Goal: Task Accomplishment & Management: Manage account settings

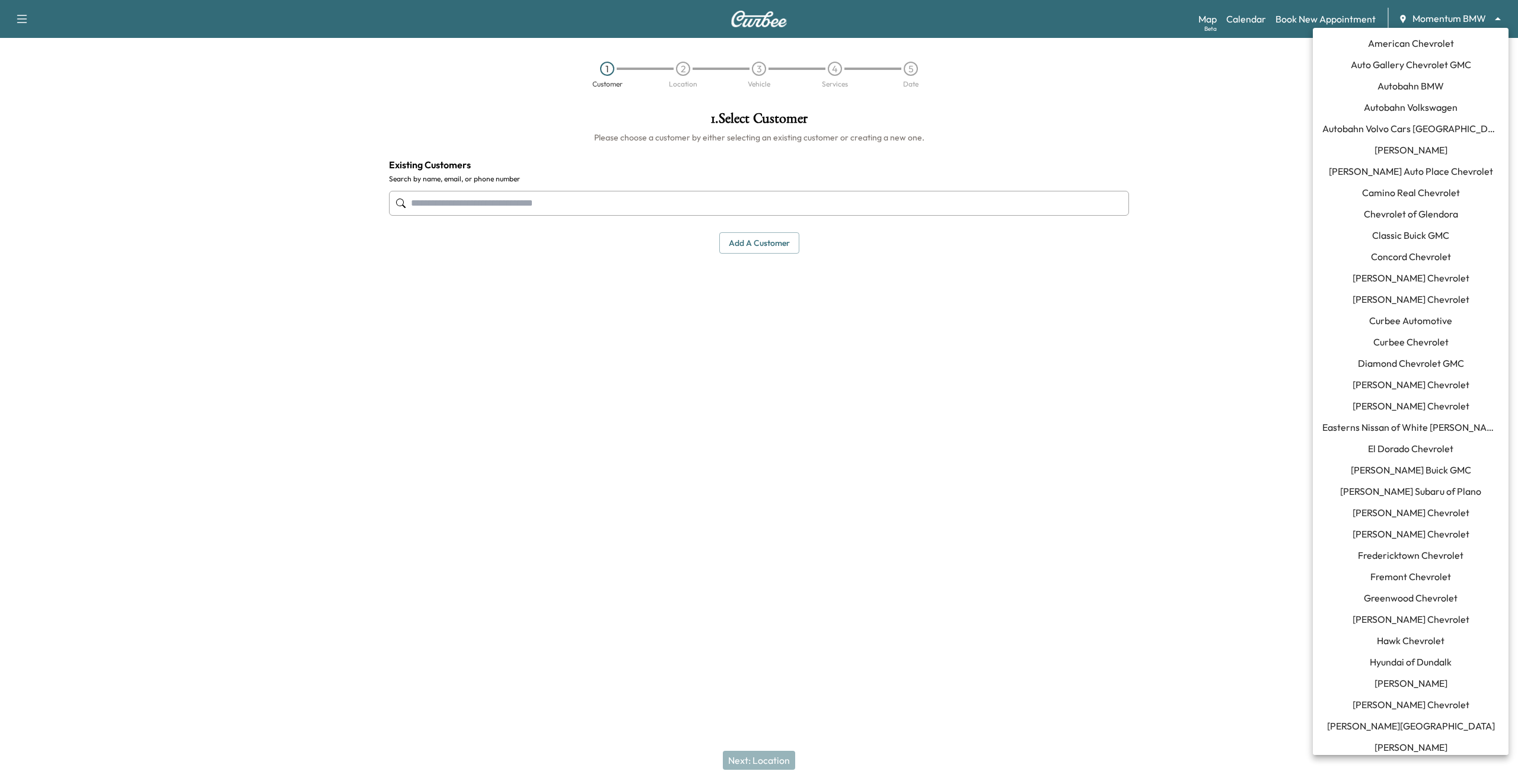
click at [1481, 17] on body "Support Log Out Map Beta Calendar Book New Appointment Momentum BMW ******** ​ …" at bounding box center [759, 392] width 1518 height 784
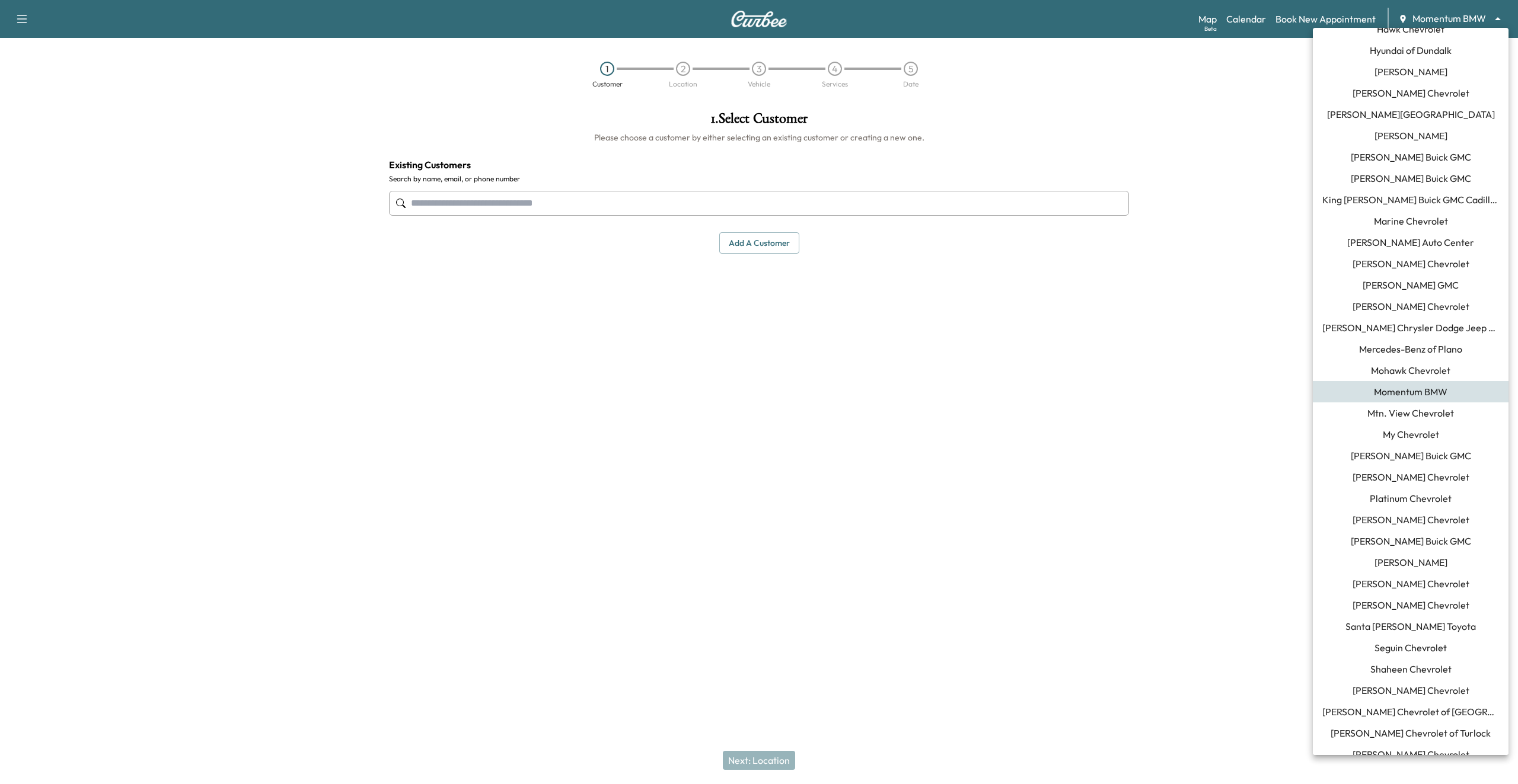
scroll to position [840, 0]
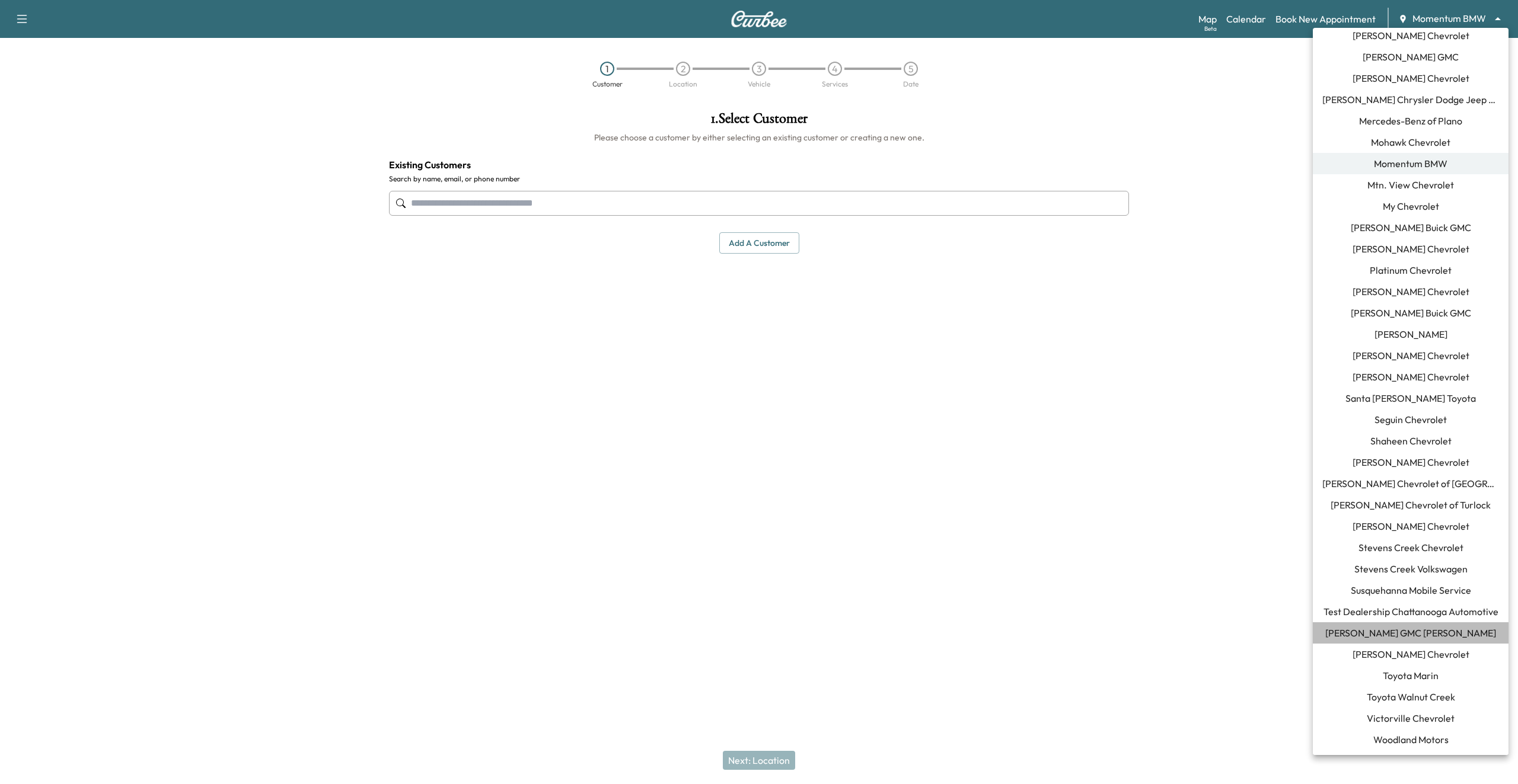
click at [1406, 638] on span "[PERSON_NAME] GMC [PERSON_NAME]" at bounding box center [1411, 633] width 171 height 14
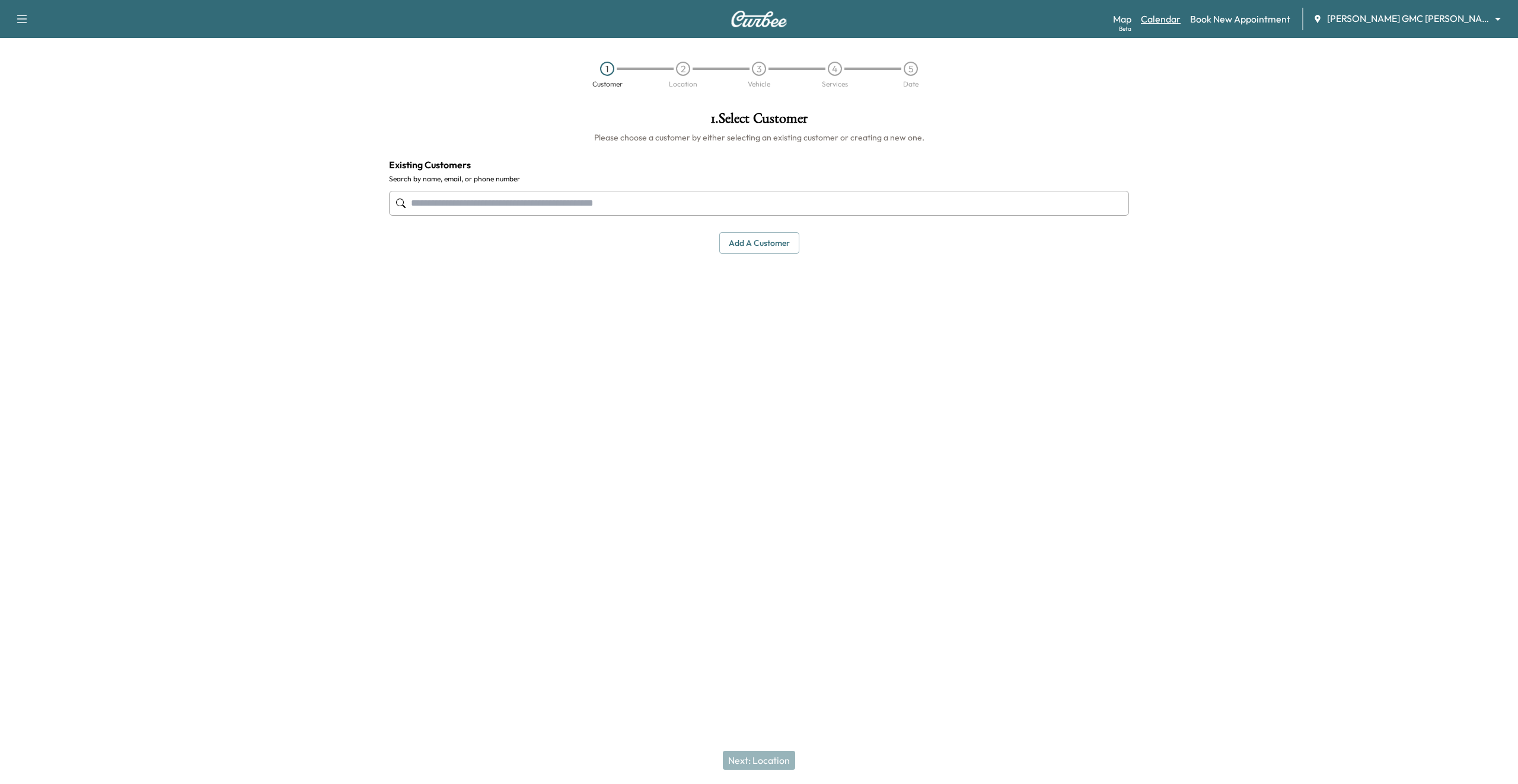
click at [1181, 24] on link "Calendar" at bounding box center [1161, 19] width 40 height 14
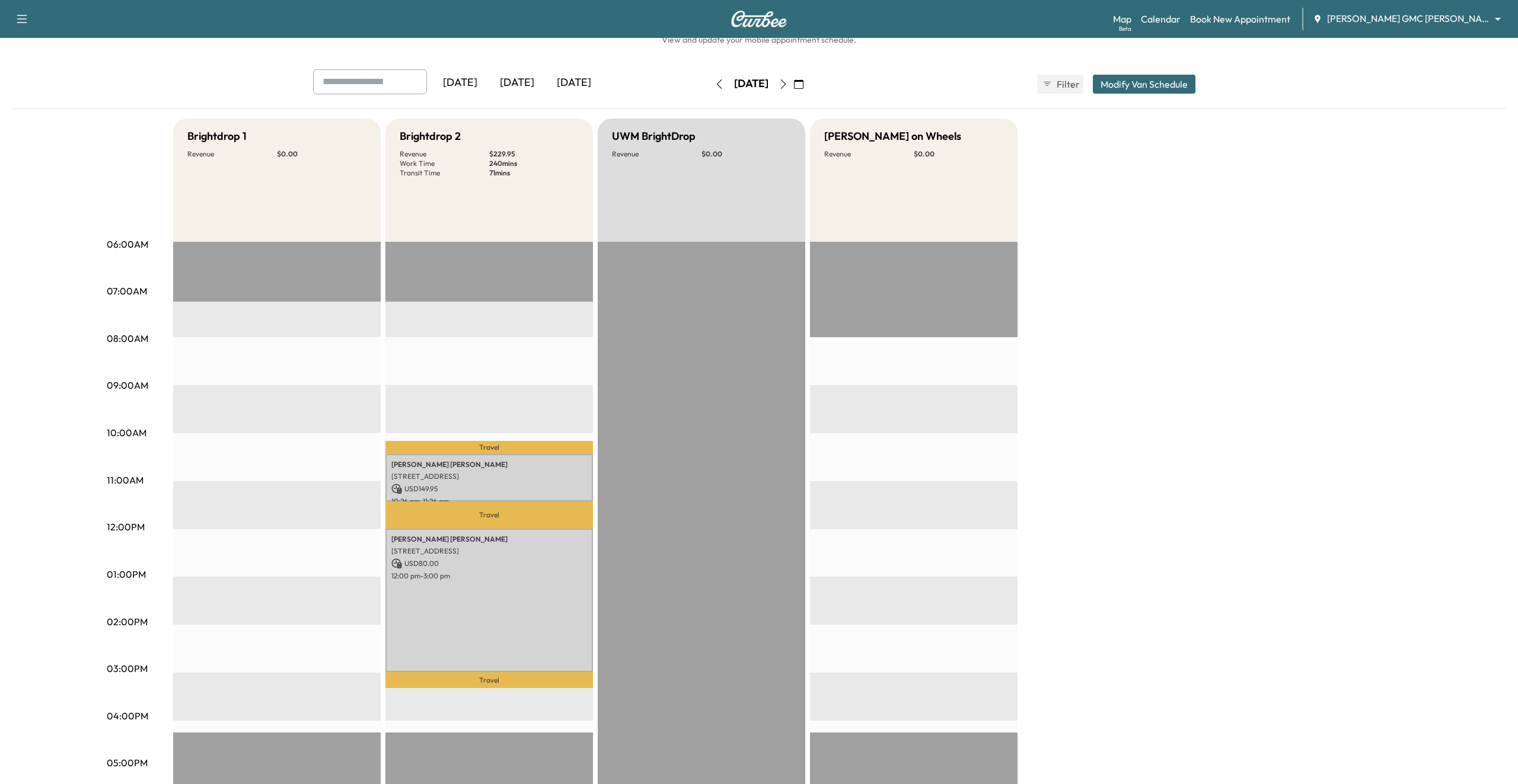
scroll to position [37, 0]
click at [484, 475] on p "800 West St, Lapeer, MI 48446, USA" at bounding box center [489, 475] width 196 height 10
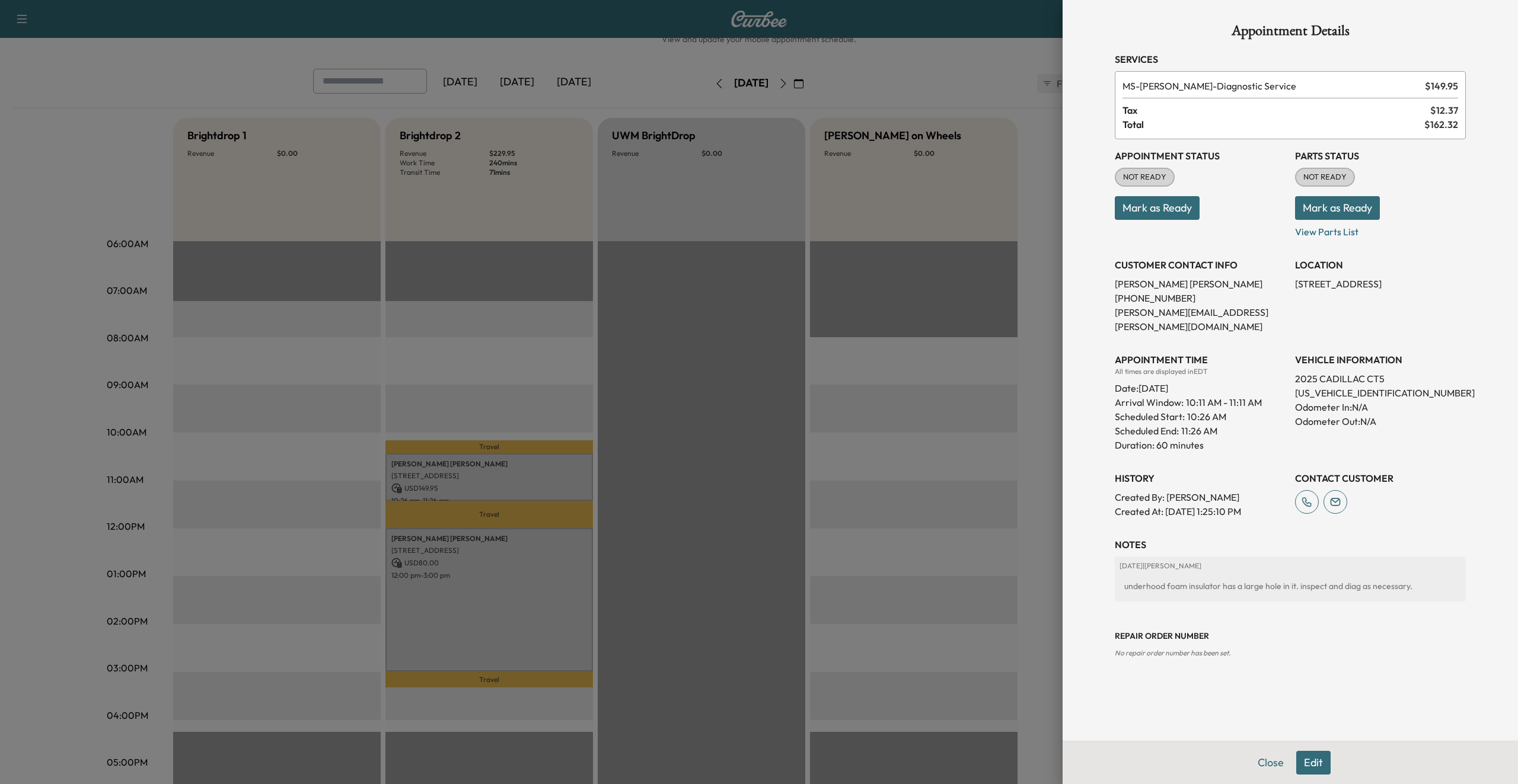
click at [477, 555] on div at bounding box center [759, 392] width 1518 height 784
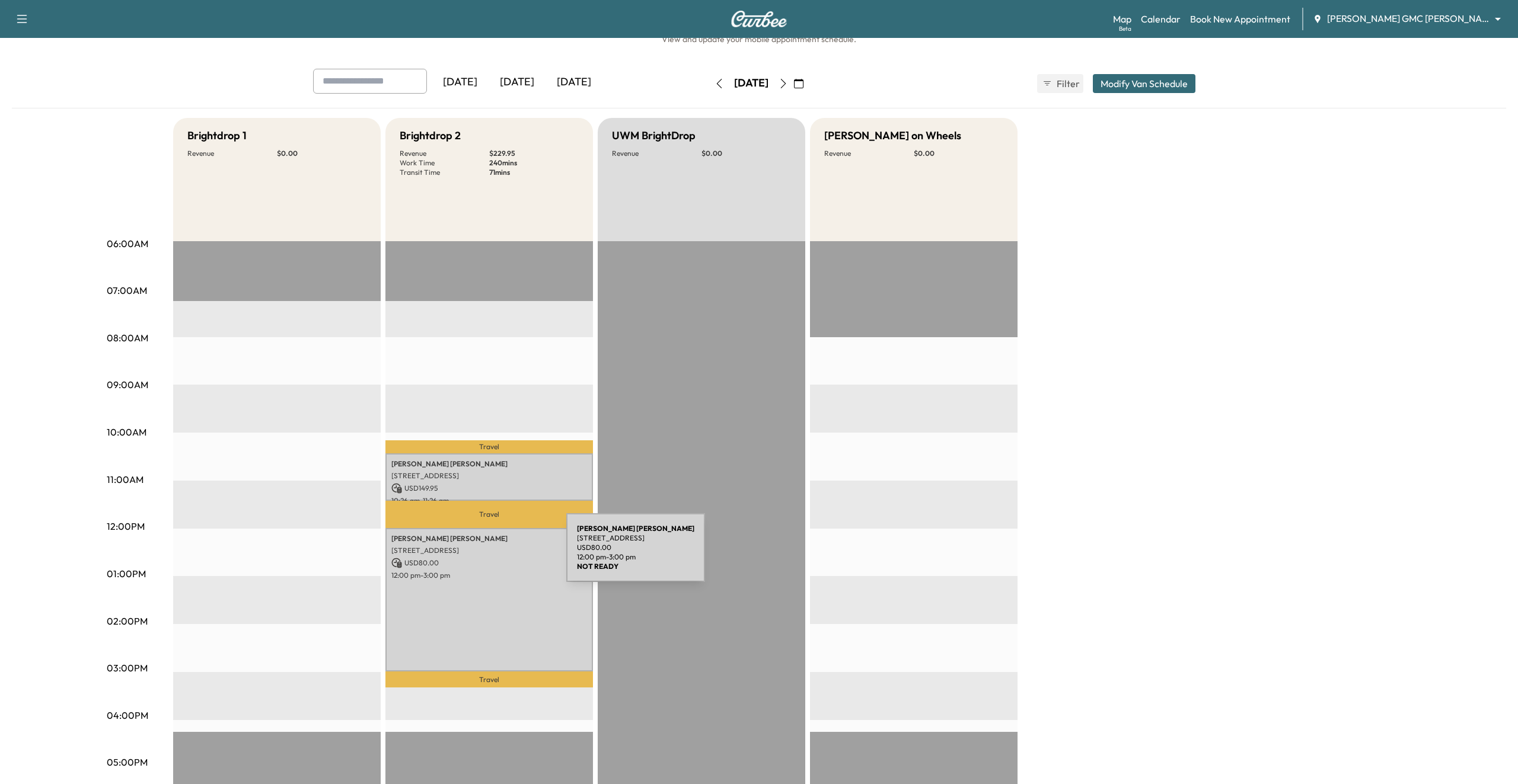
click at [477, 555] on div "tim schriner 6213 Tanzanite Ct, Grand Blanc, MI 48439, USA USD 80.00 12:00 pm -…" at bounding box center [489, 600] width 208 height 144
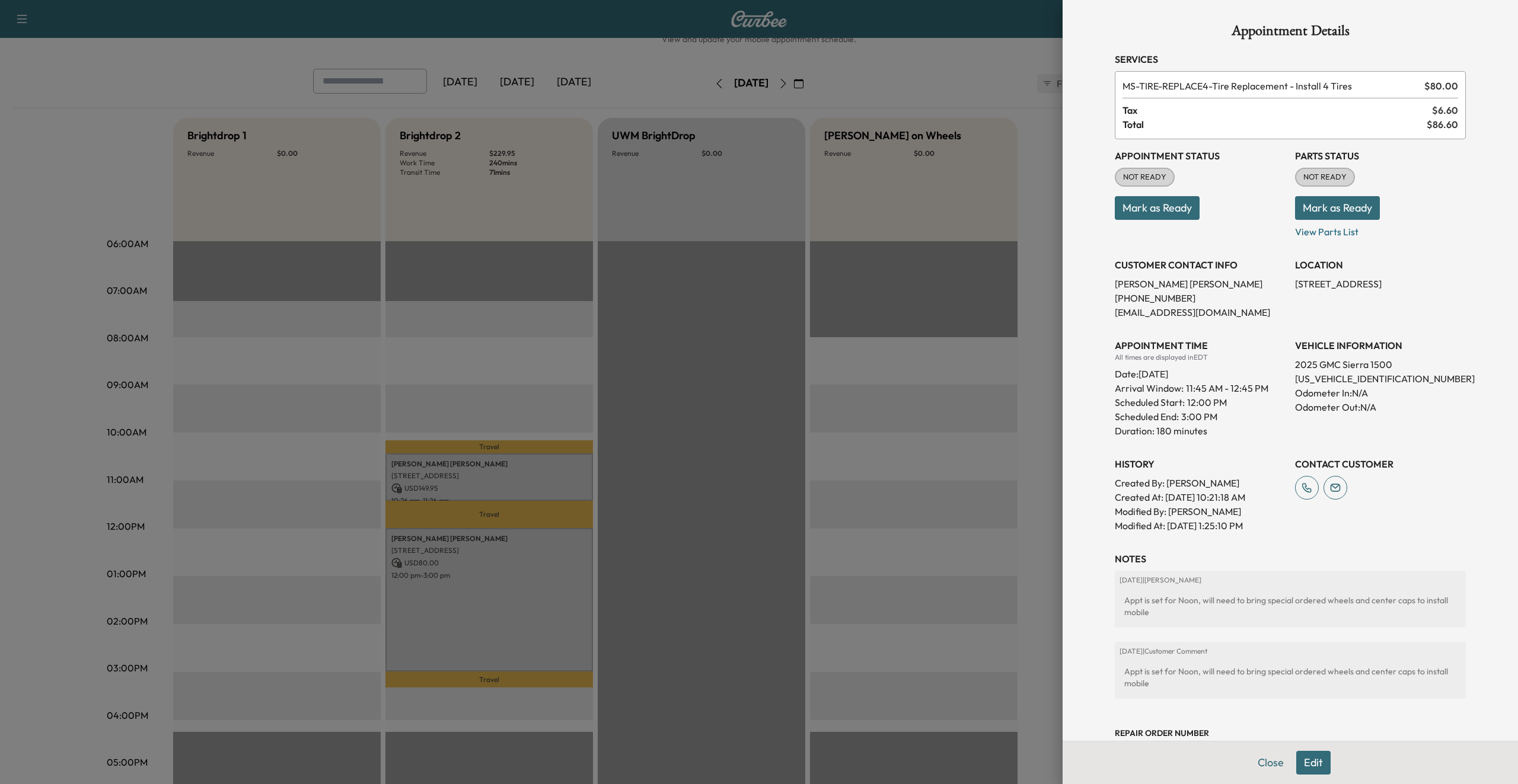
click at [458, 383] on div at bounding box center [759, 392] width 1518 height 784
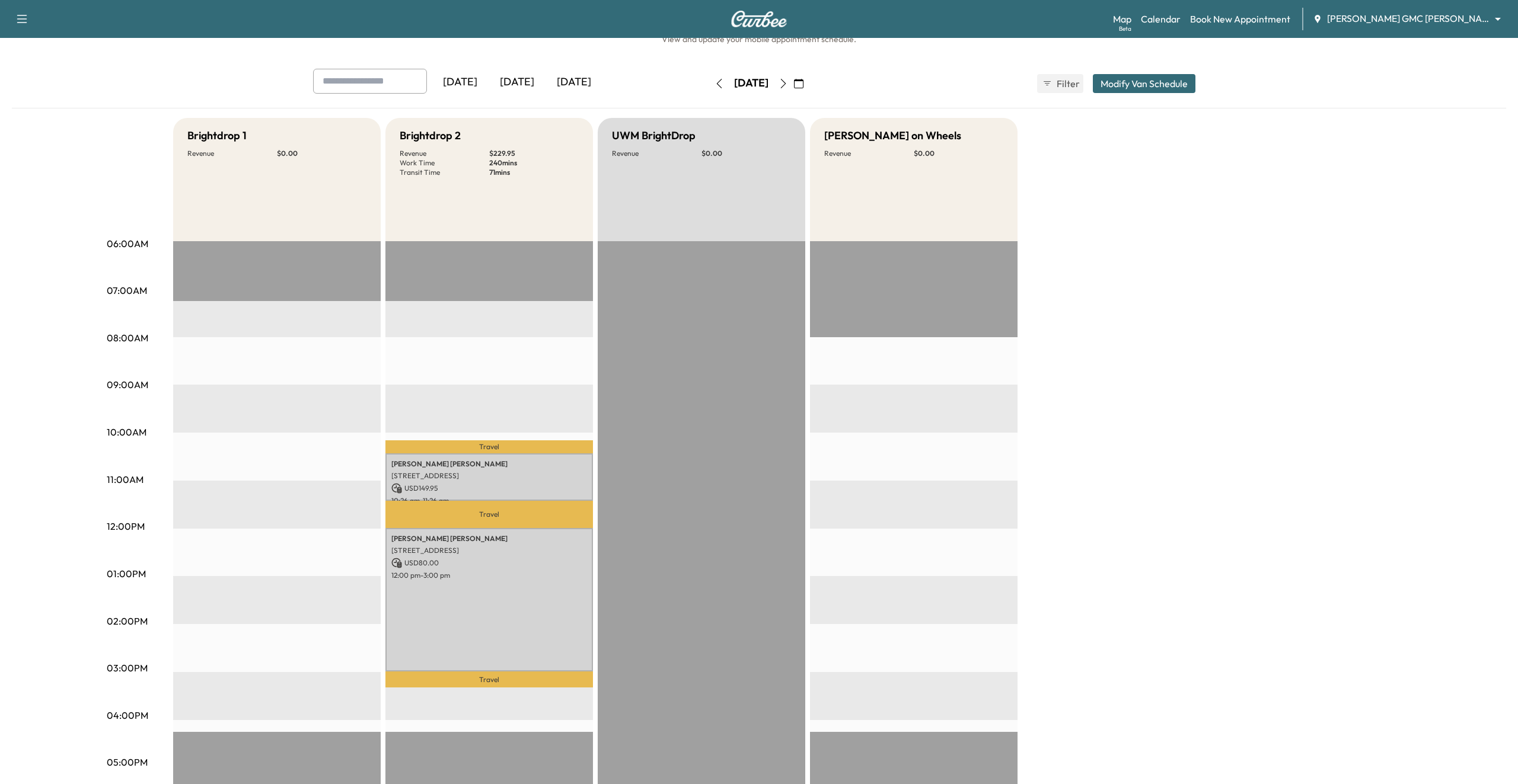
click at [786, 86] on icon "button" at bounding box center [783, 83] width 5 height 10
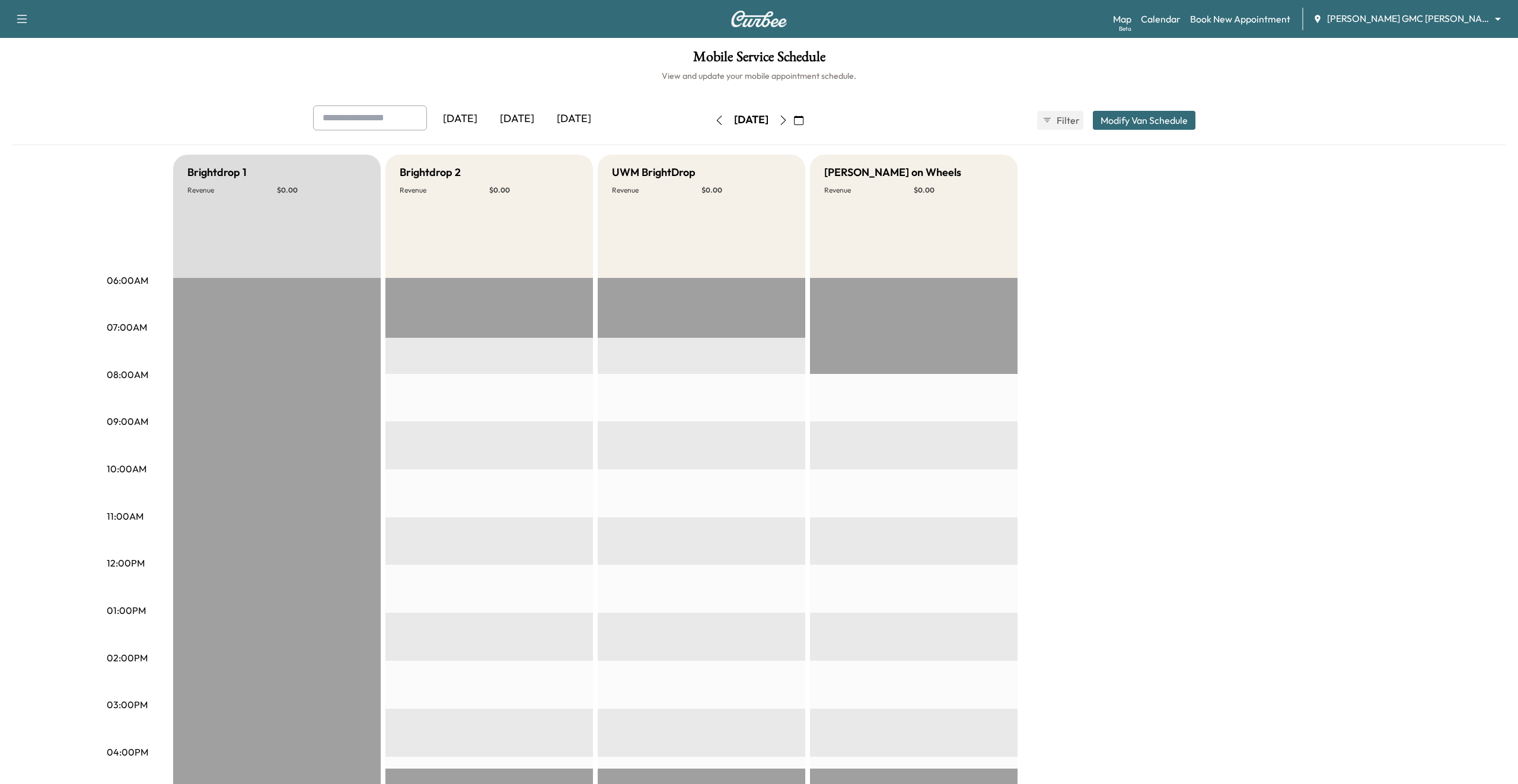
click at [715, 124] on icon "button" at bounding box center [719, 120] width 10 height 10
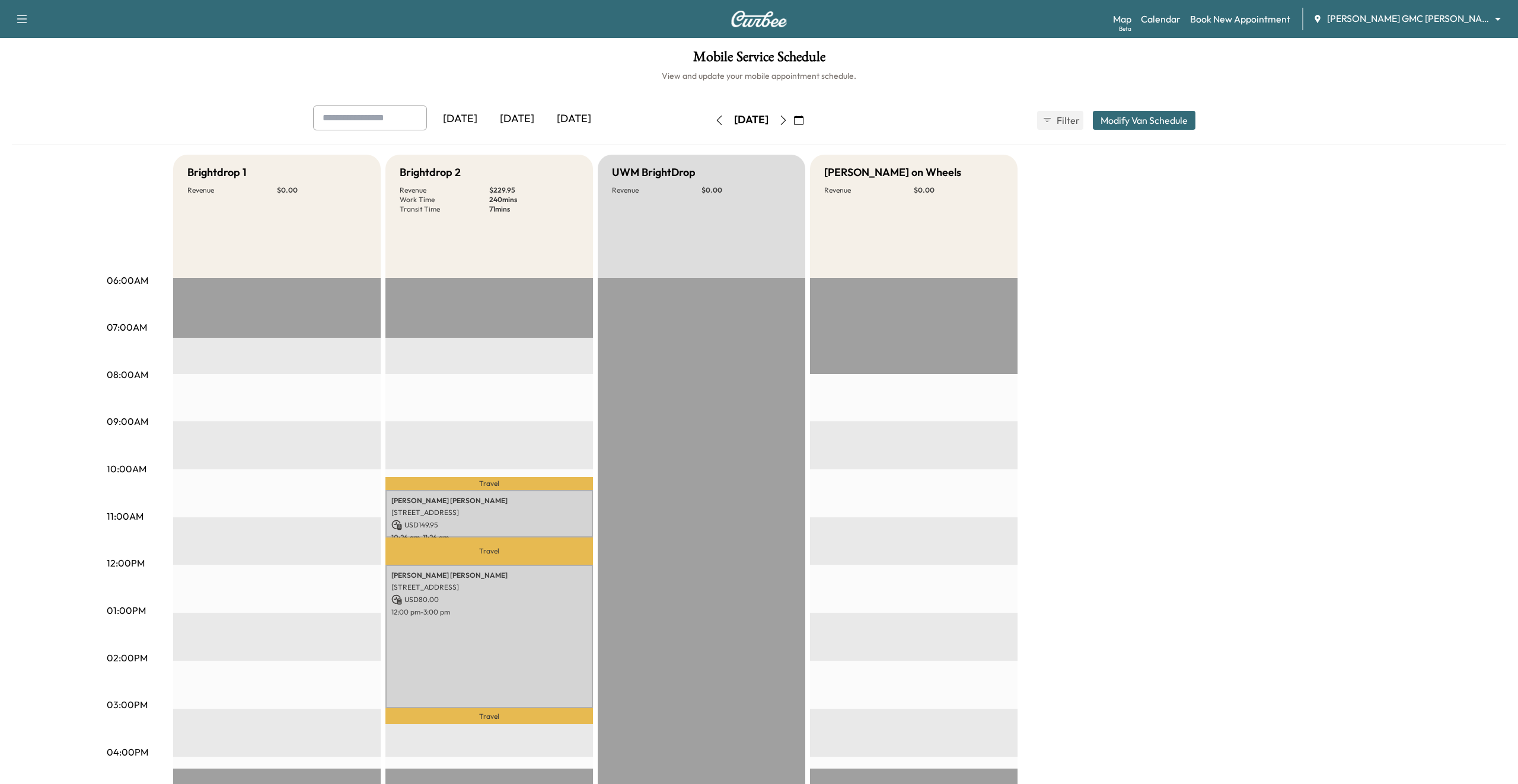
click at [710, 127] on button "button" at bounding box center [719, 120] width 20 height 19
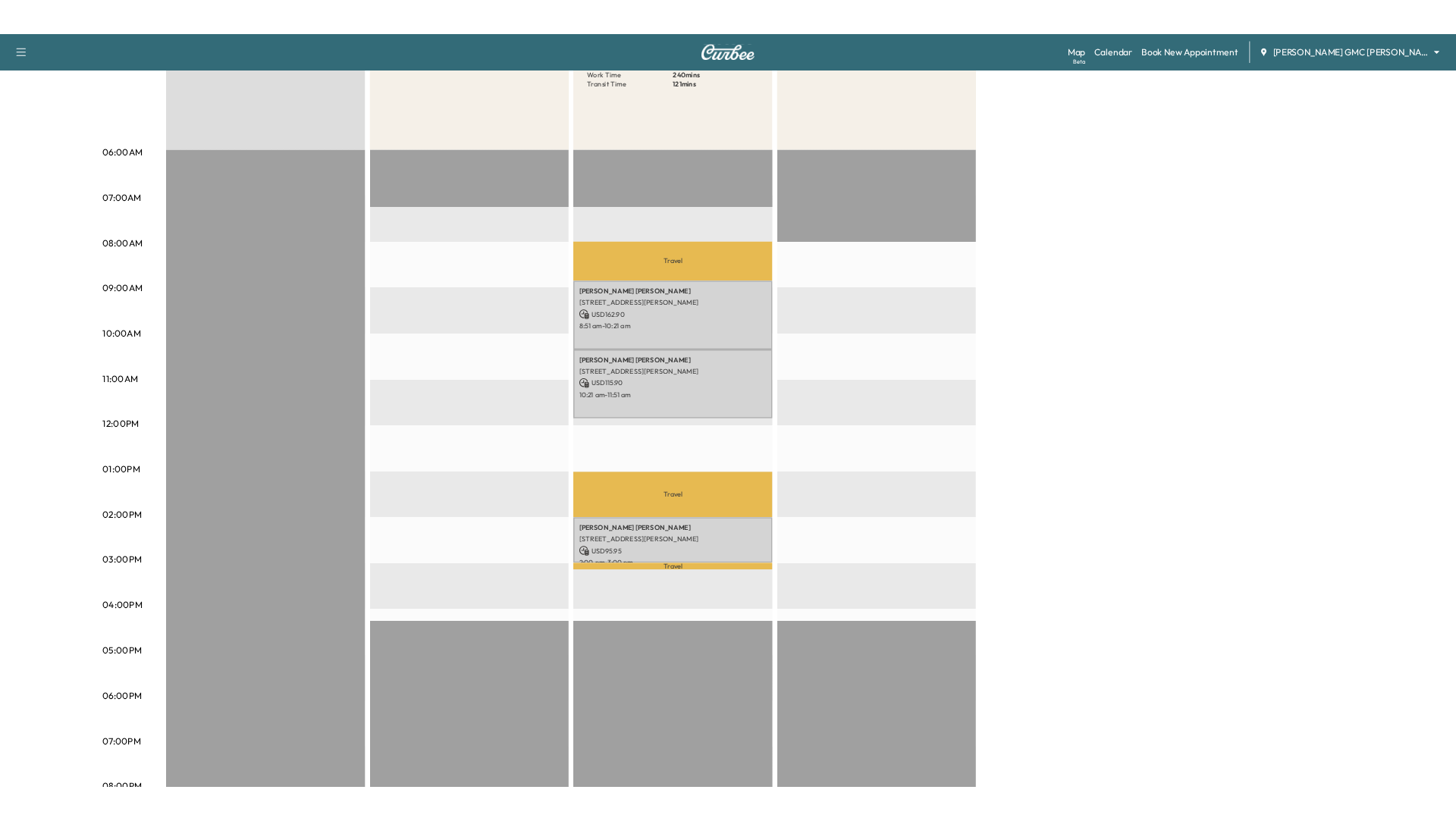
scroll to position [211, 0]
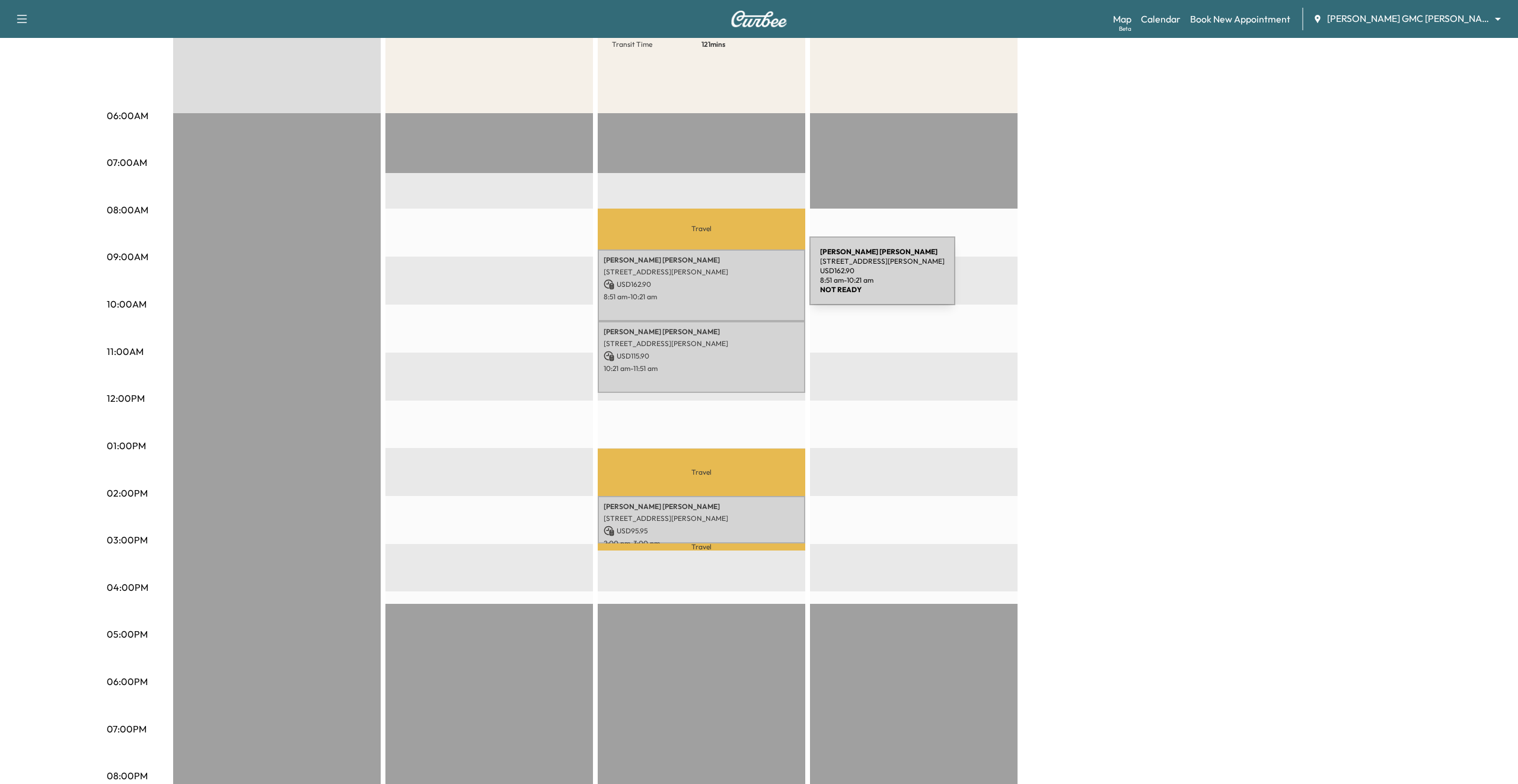
click at [721, 279] on p "USD 162.90" at bounding box center [701, 285] width 196 height 10
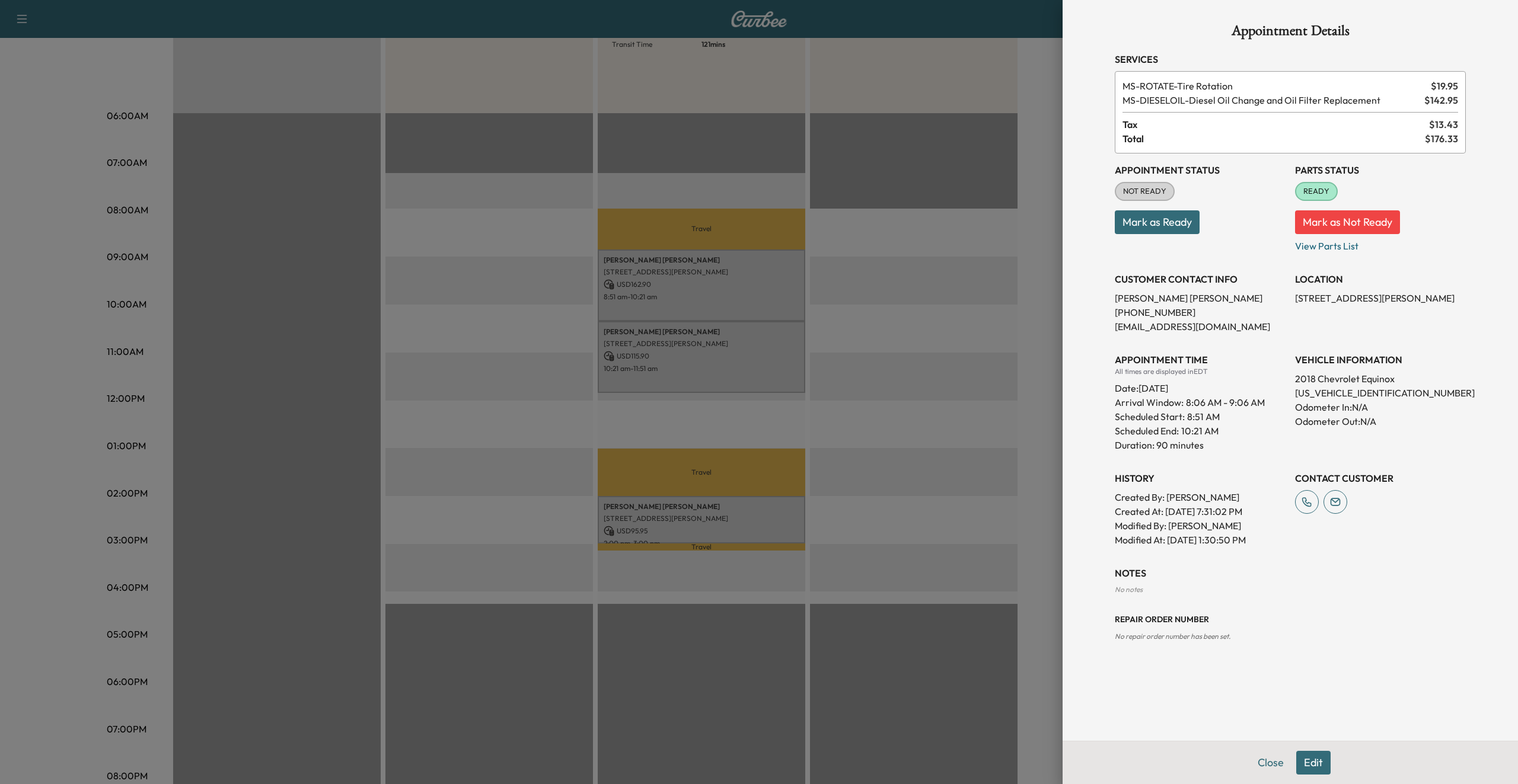
click at [726, 351] on div at bounding box center [759, 392] width 1518 height 784
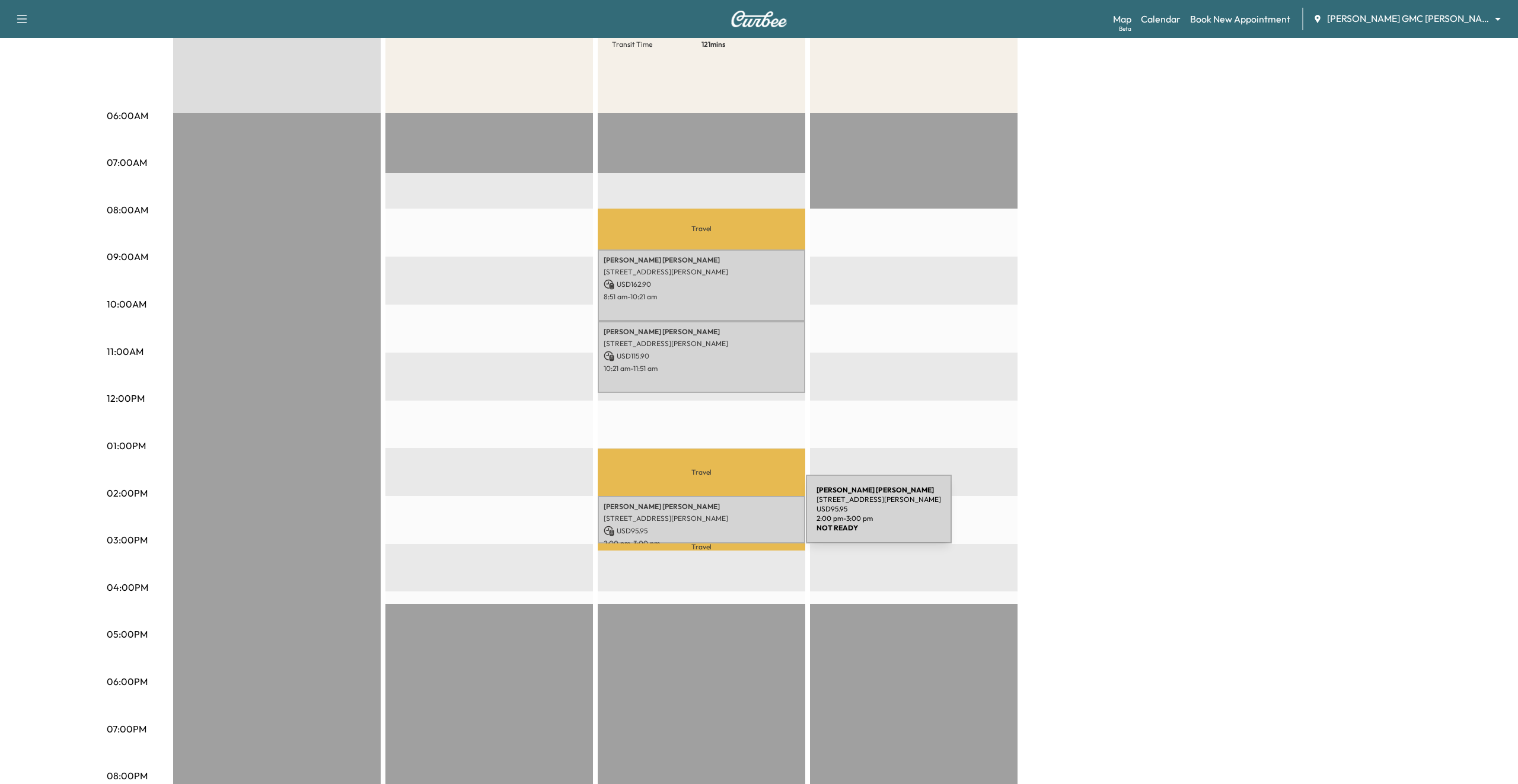
click at [717, 516] on p "7205 Mt Juliet Dr, Davison, MI 48423, USA" at bounding box center [701, 518] width 196 height 10
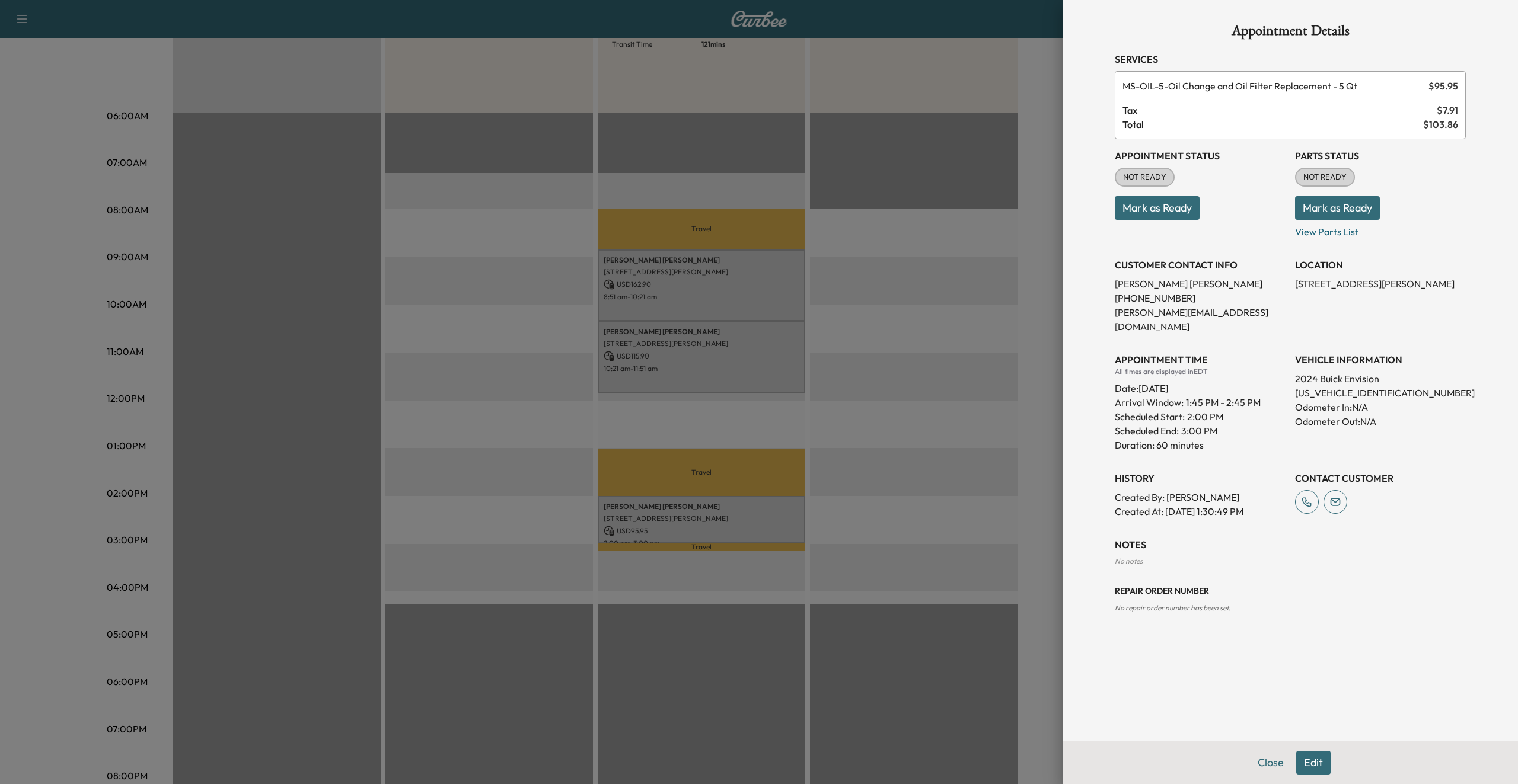
click at [735, 370] on div at bounding box center [759, 392] width 1518 height 784
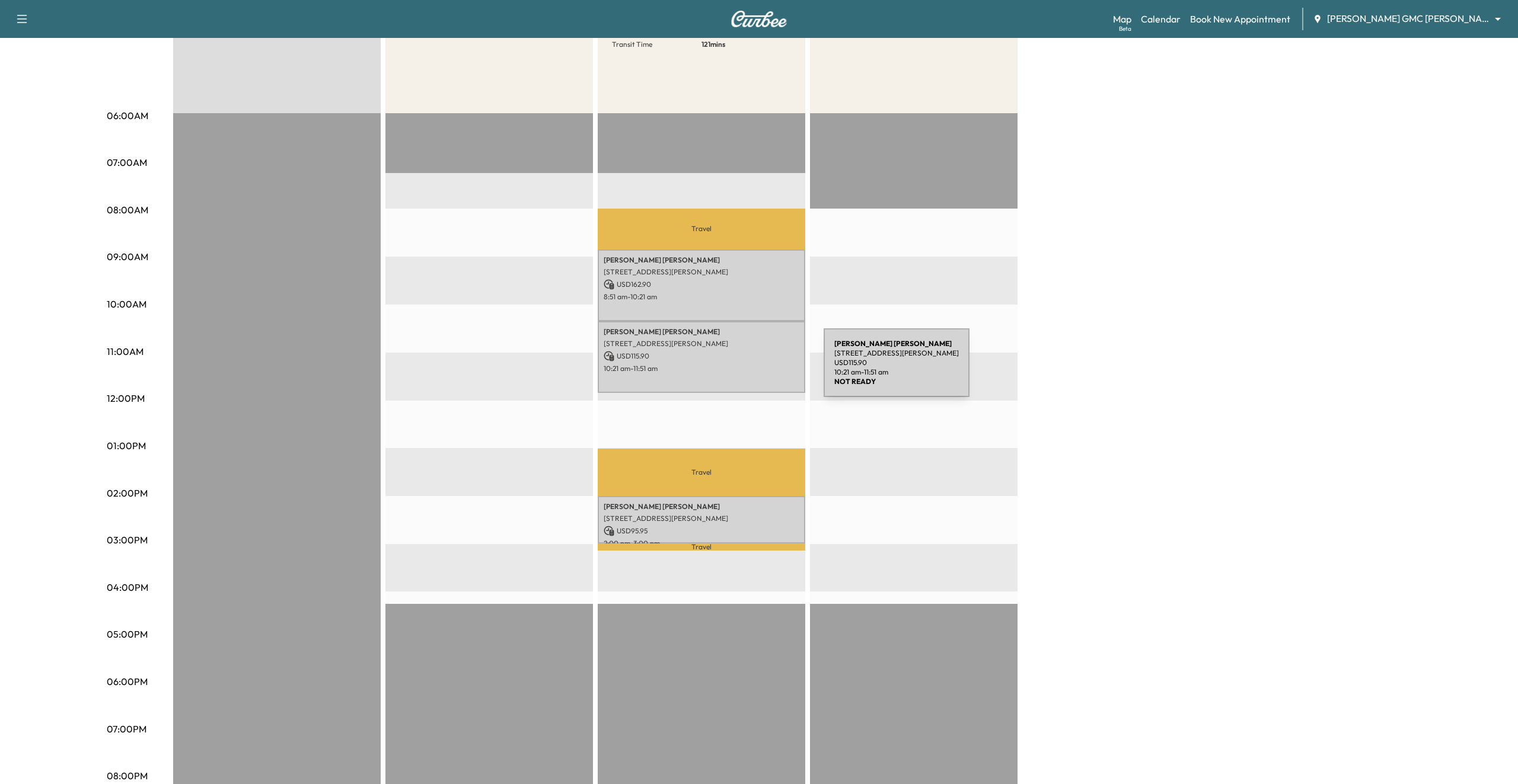
click at [735, 370] on p "10:21 am - 11:51 am" at bounding box center [701, 368] width 196 height 10
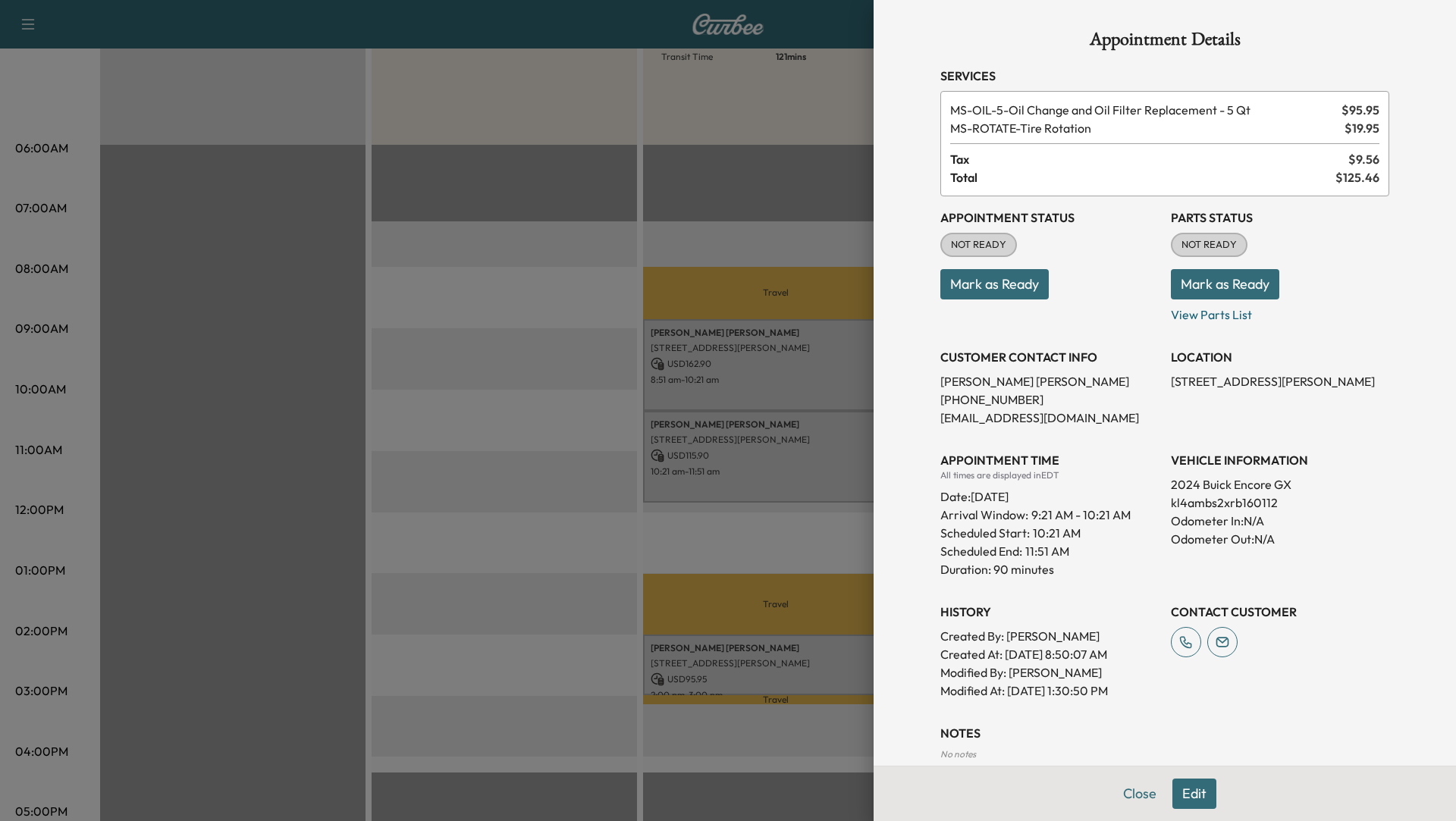
click at [513, 474] on div at bounding box center [728, 410] width 1456 height 821
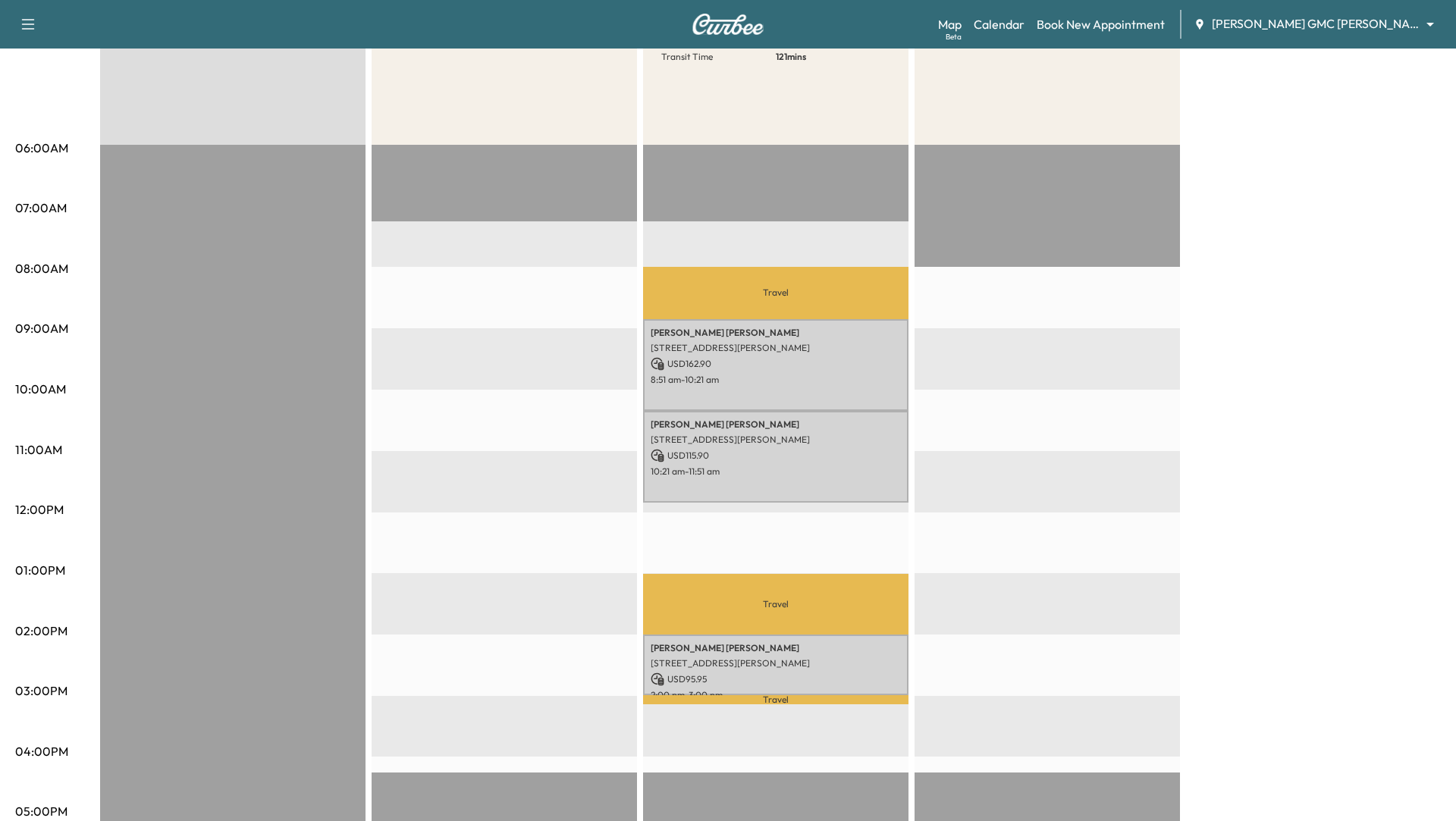
click at [513, 474] on div at bounding box center [504, 634] width 265 height 980
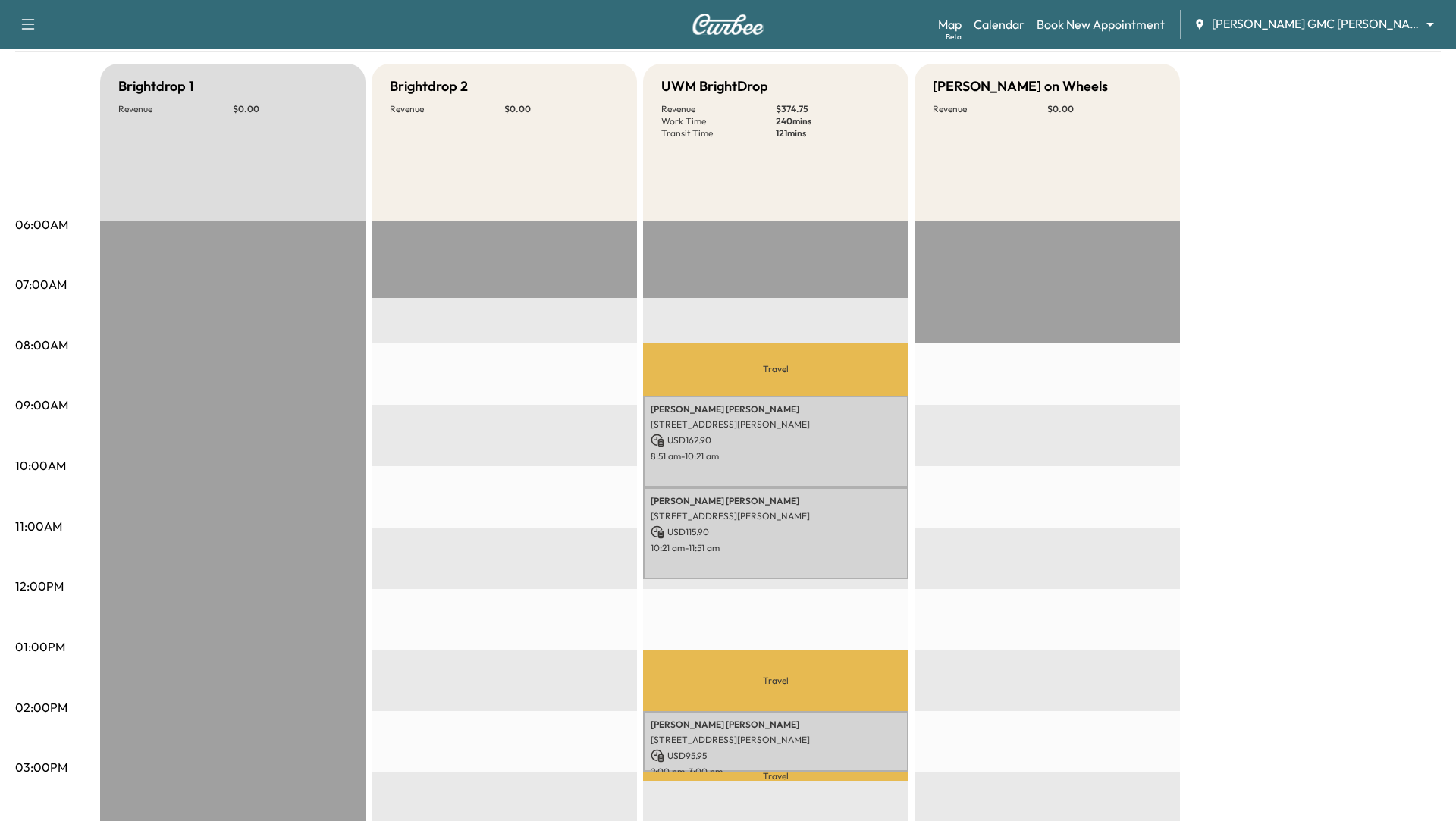
scroll to position [136, 0]
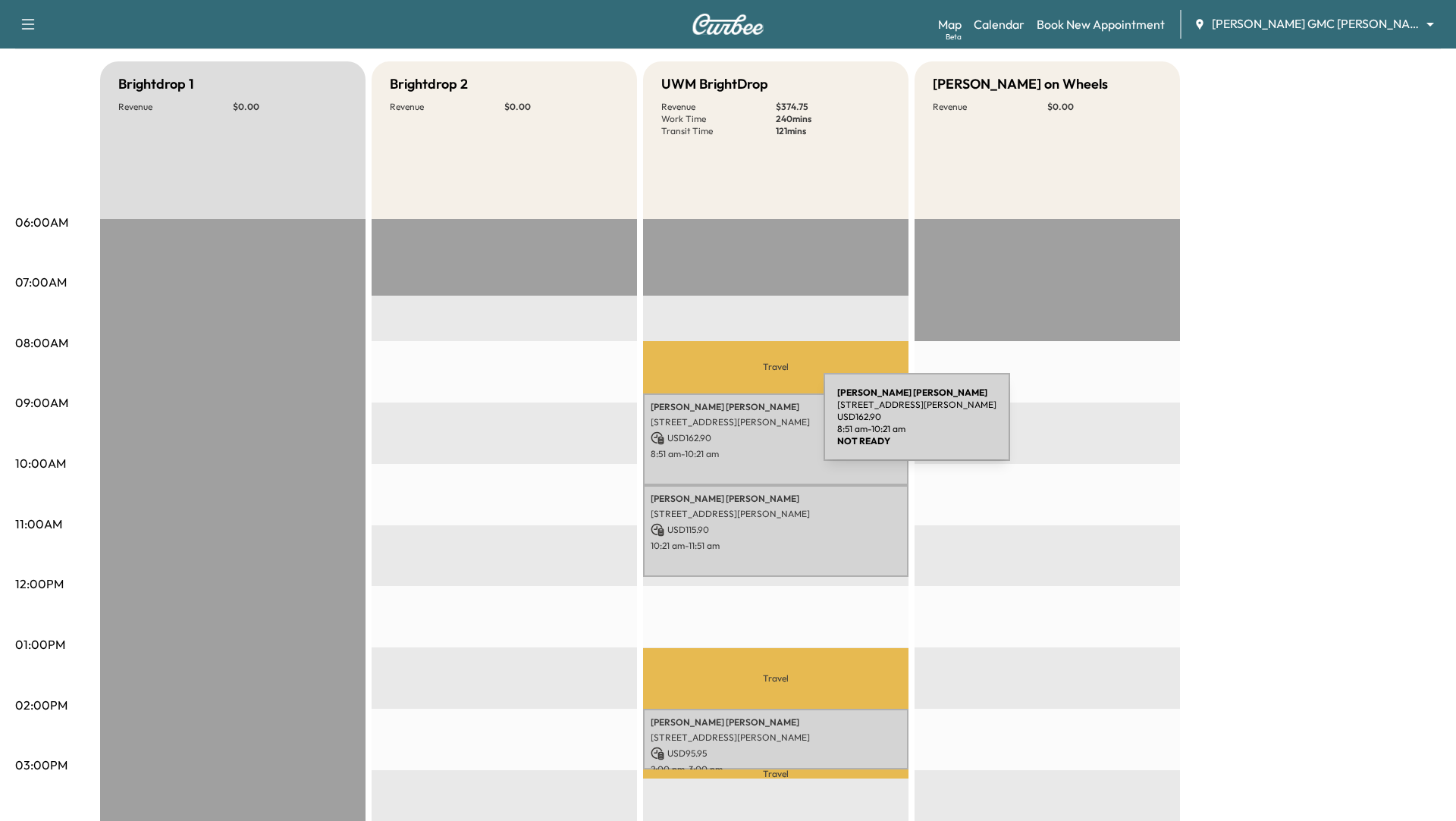
click at [720, 431] on p "USD 162.90" at bounding box center [775, 438] width 250 height 13
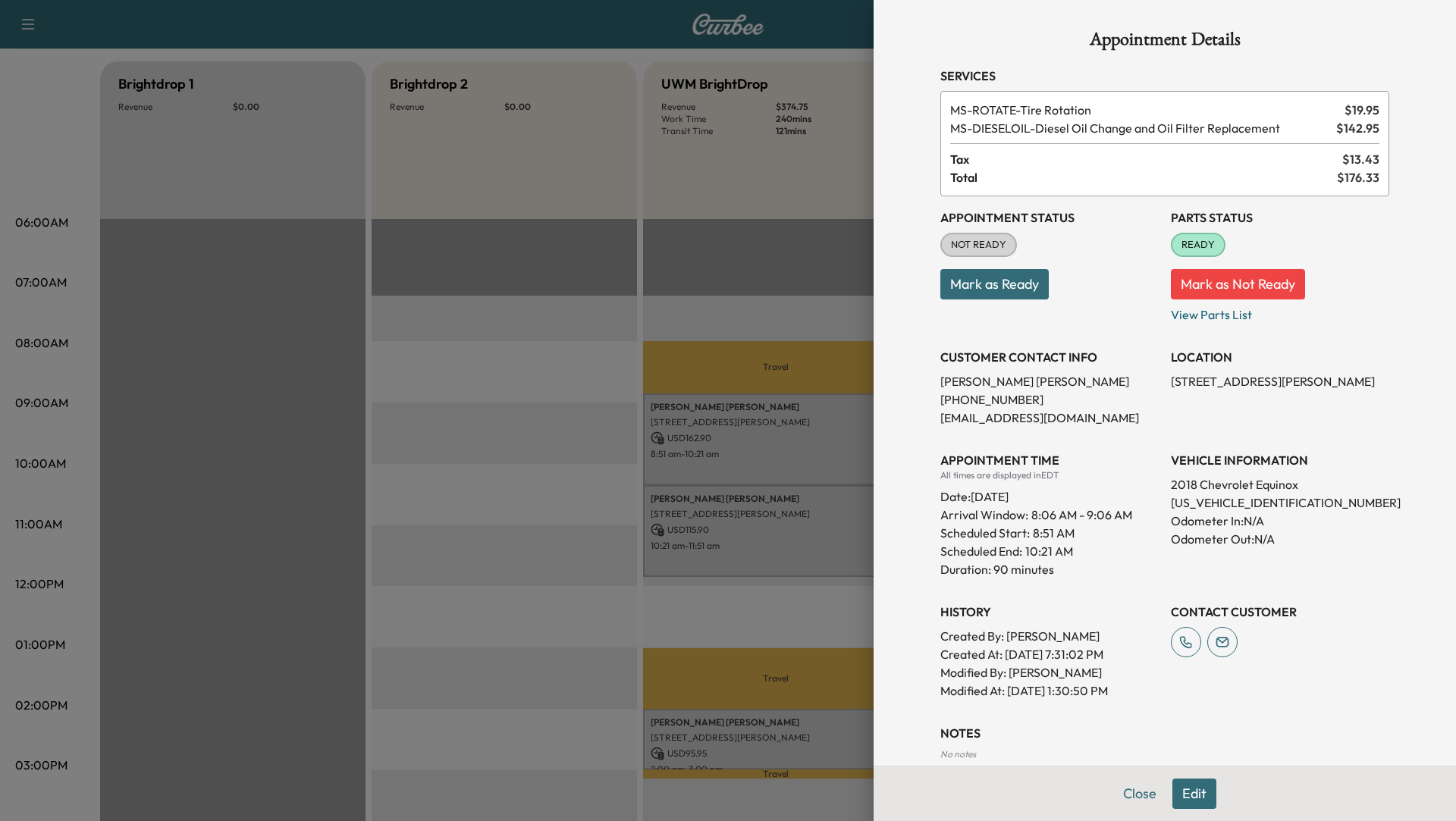
click at [718, 535] on div at bounding box center [728, 410] width 1456 height 821
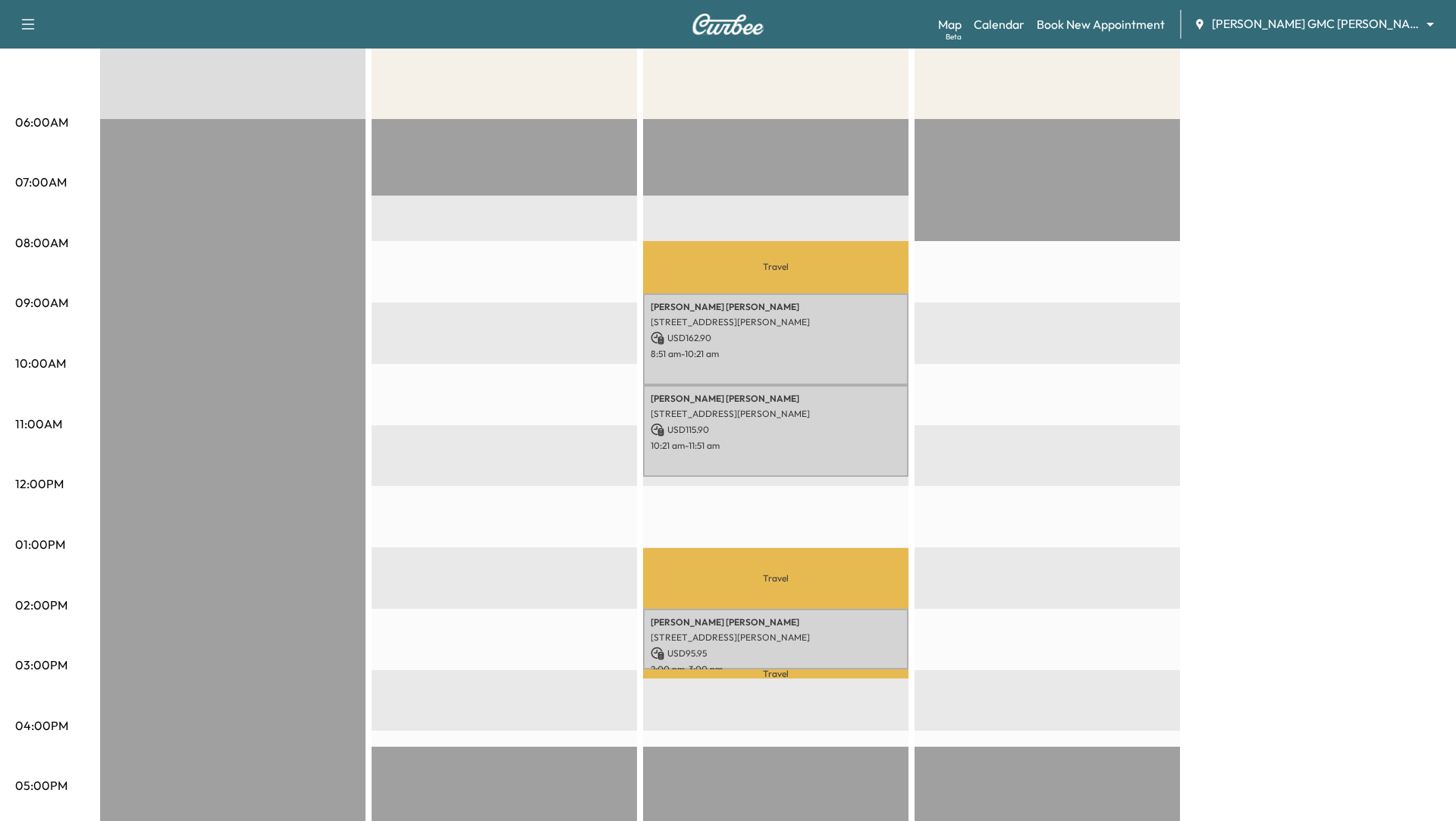
scroll to position [233, 0]
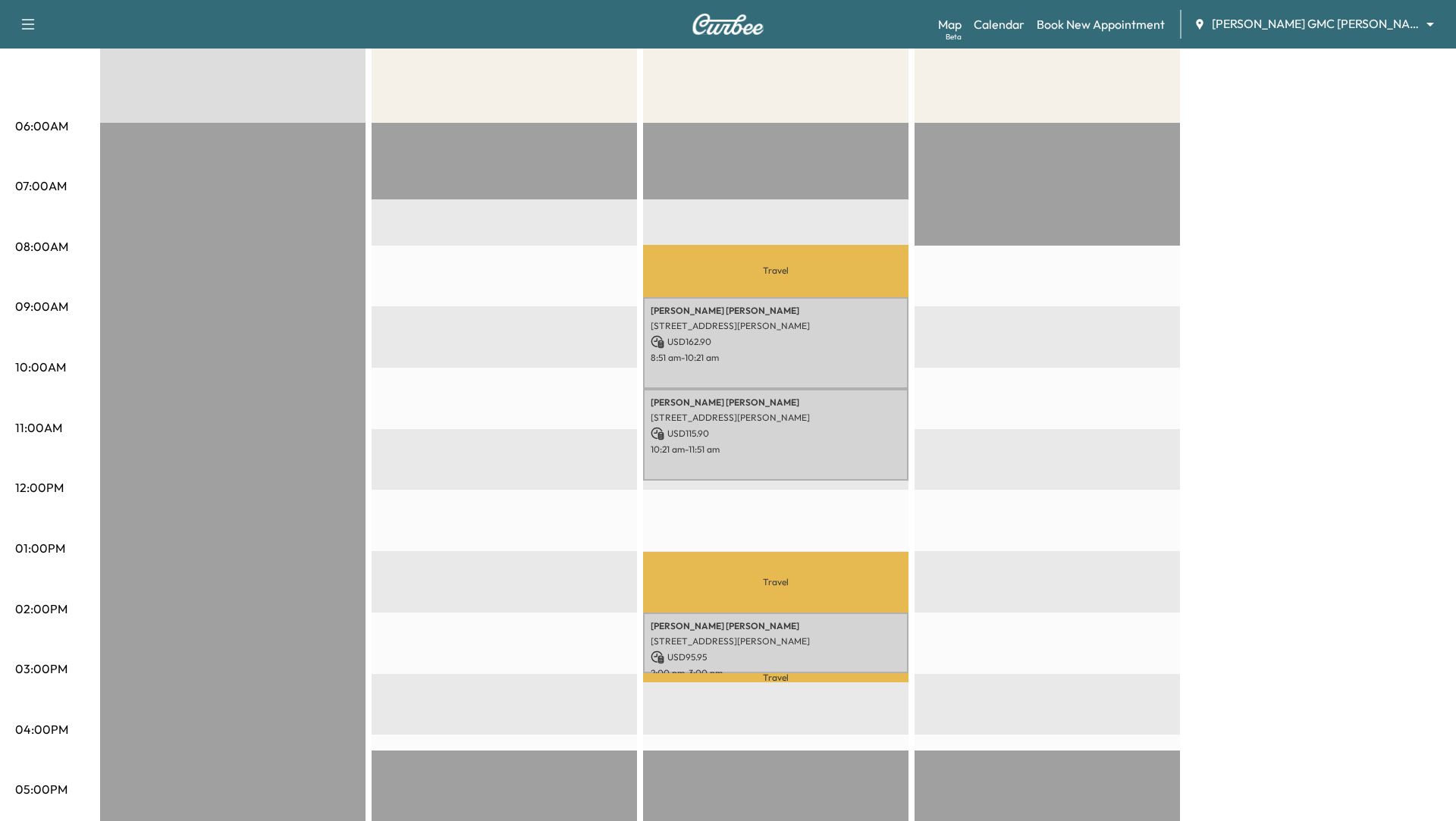
click at [536, 514] on div at bounding box center [504, 612] width 265 height 980
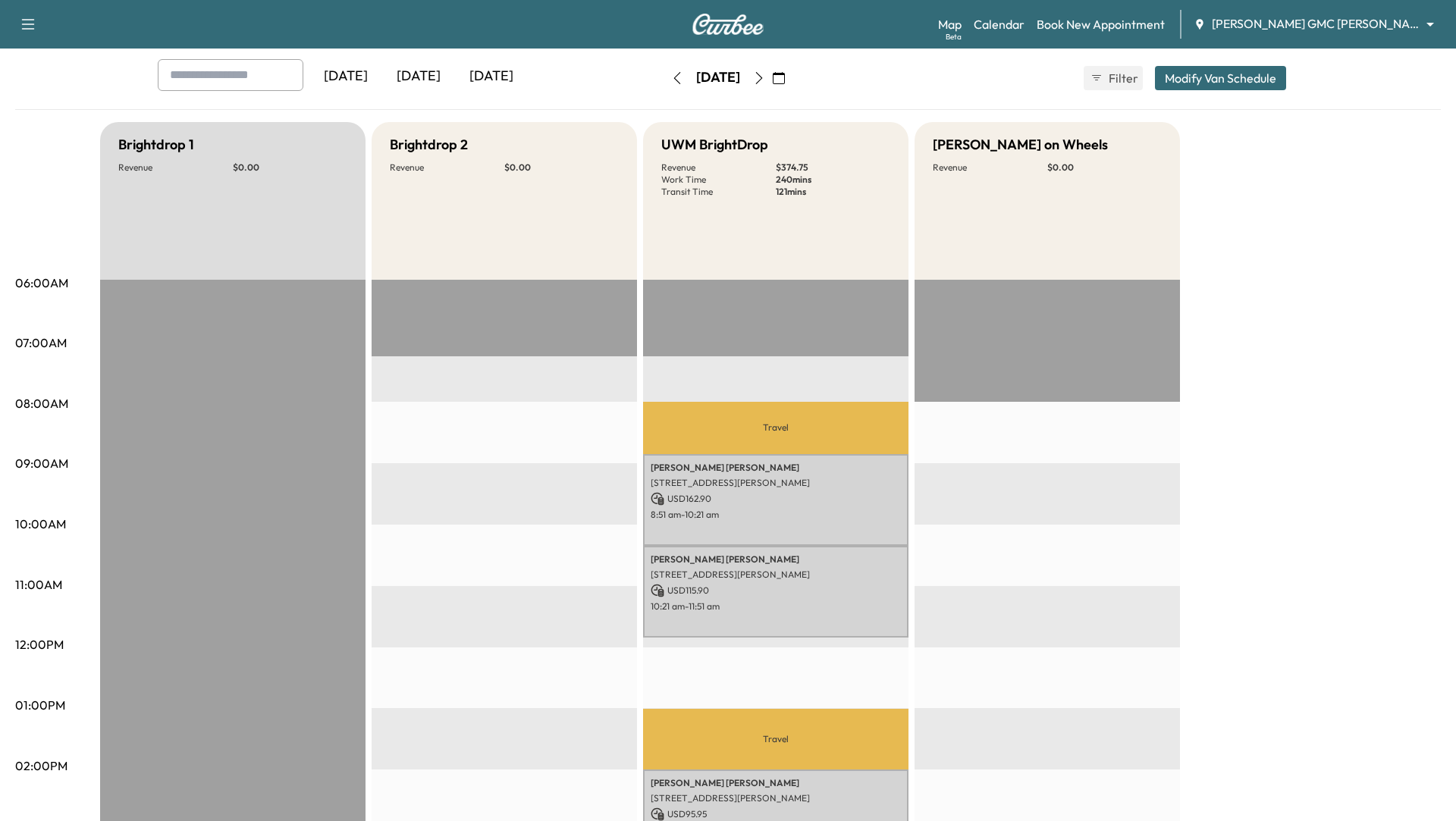
scroll to position [0, 0]
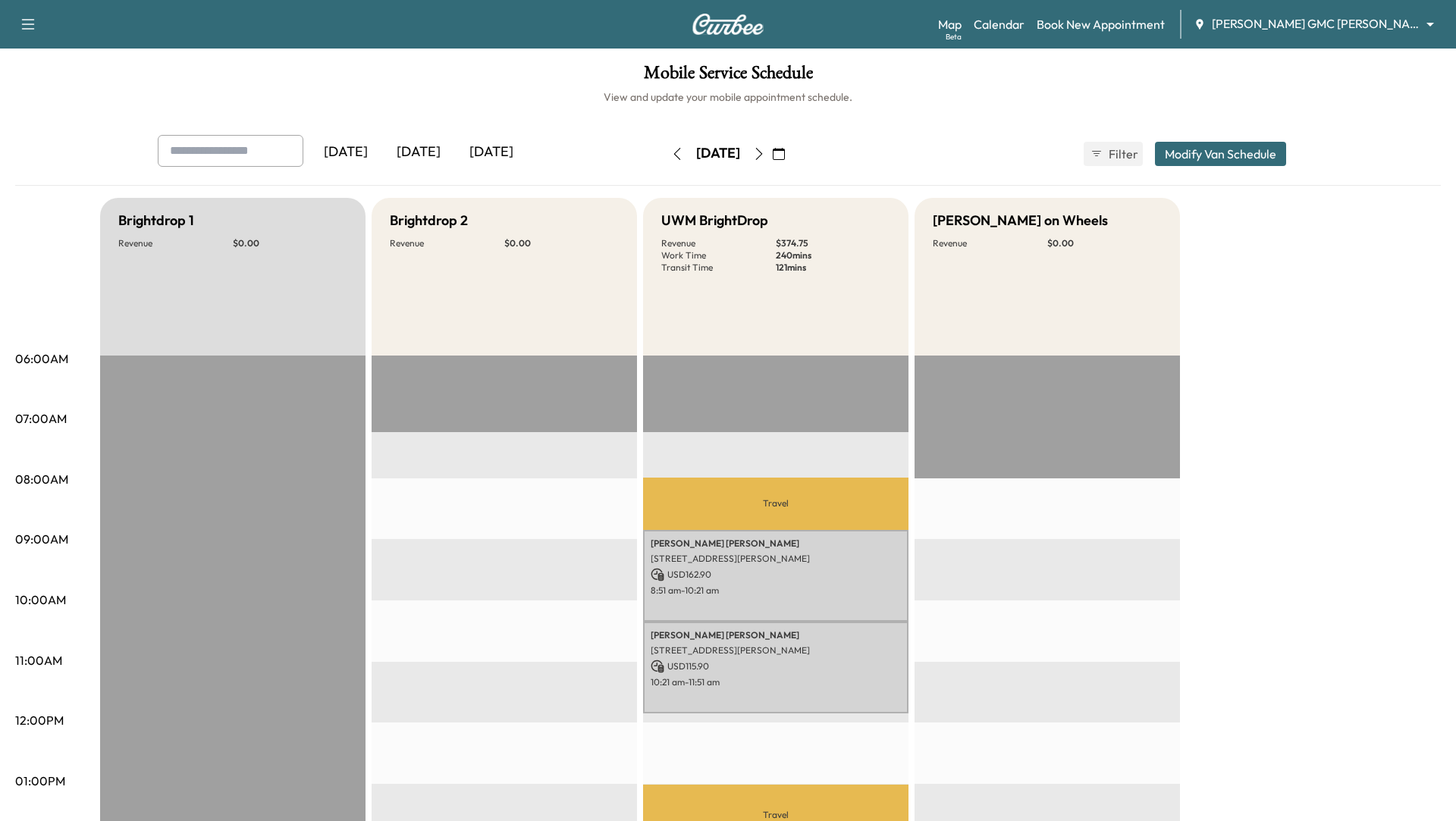
click at [791, 153] on button "button" at bounding box center [778, 153] width 26 height 24
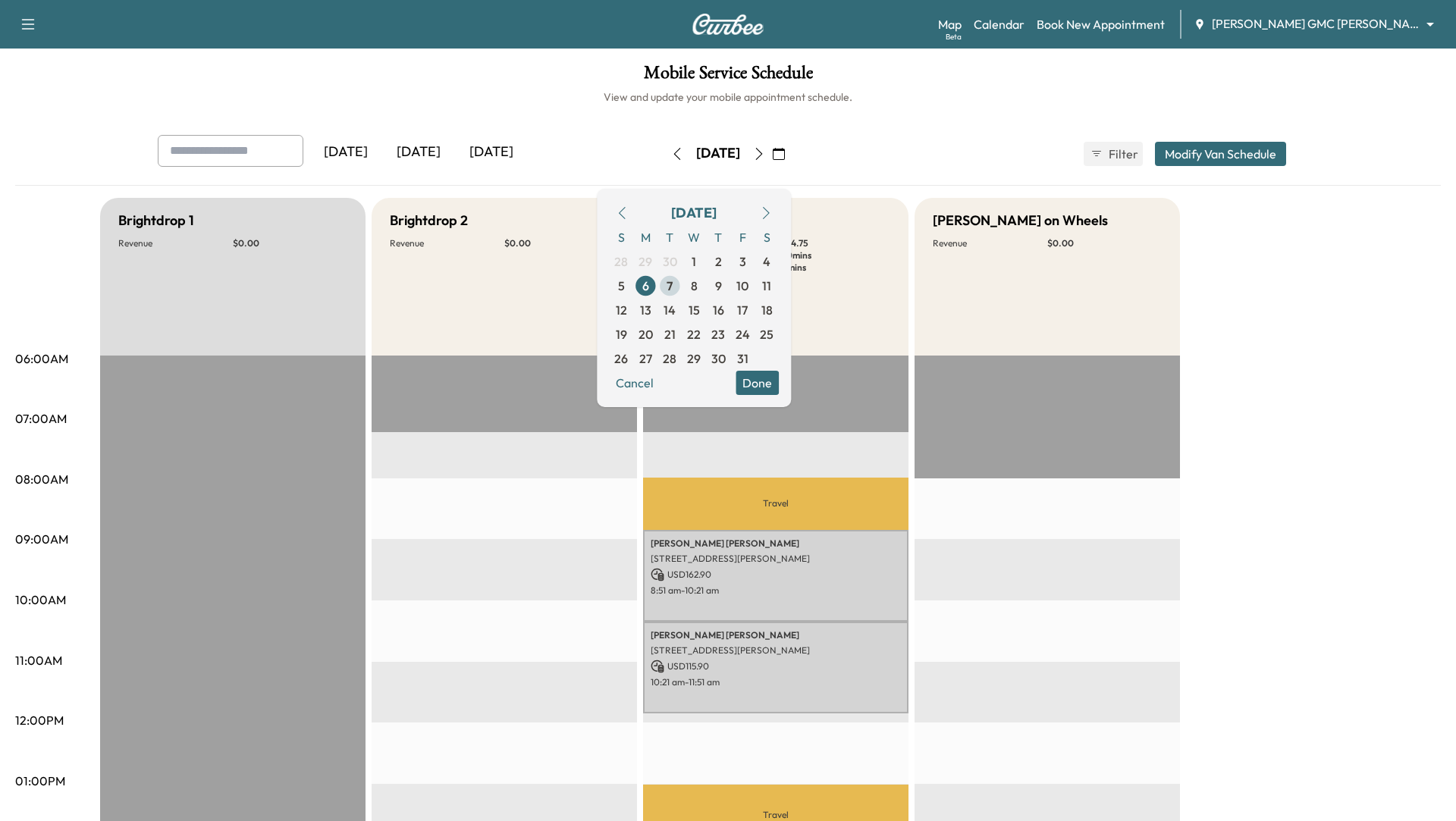
click at [672, 281] on span "7" at bounding box center [670, 285] width 6 height 18
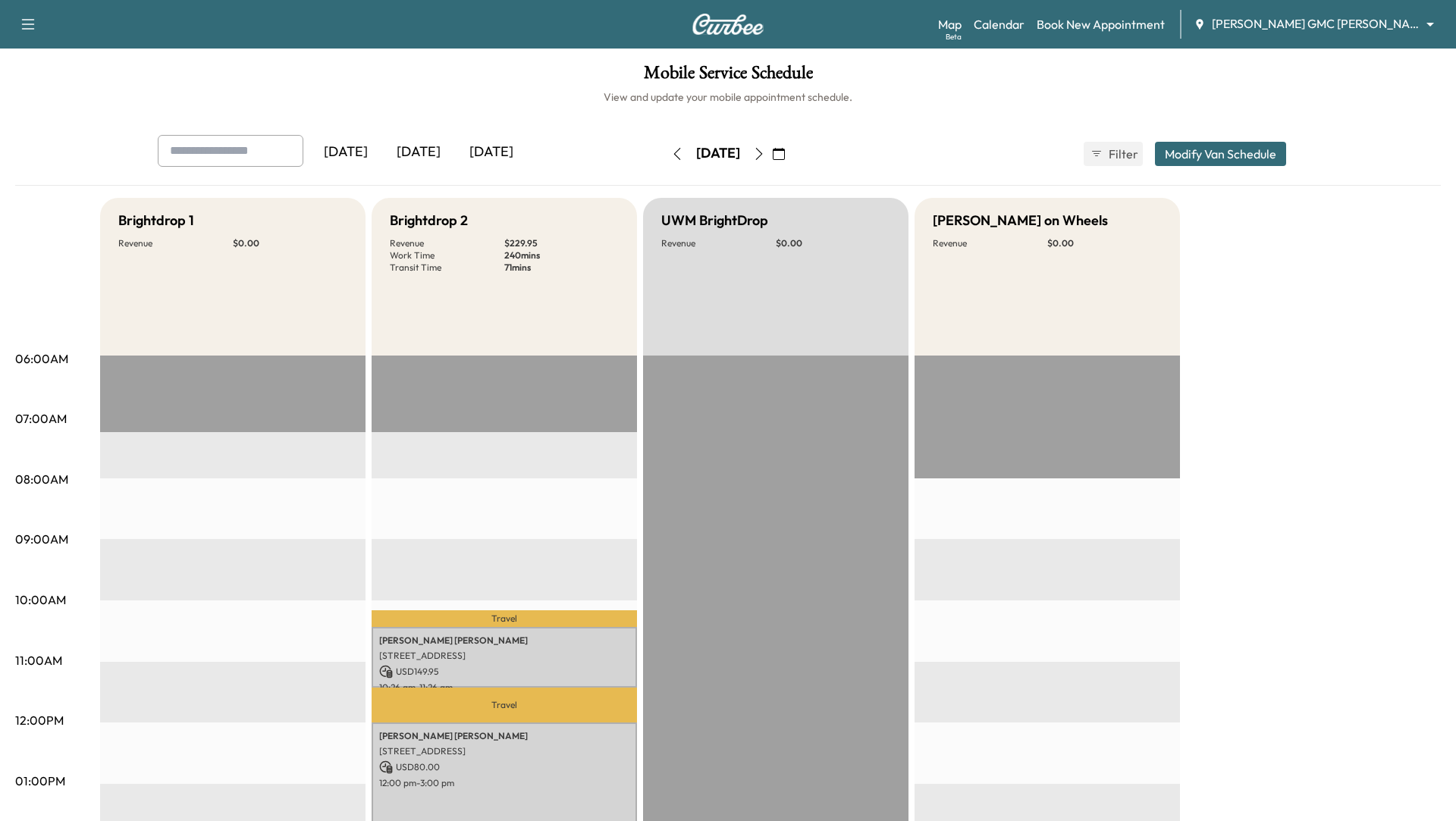
click at [785, 158] on icon "button" at bounding box center [779, 153] width 12 height 12
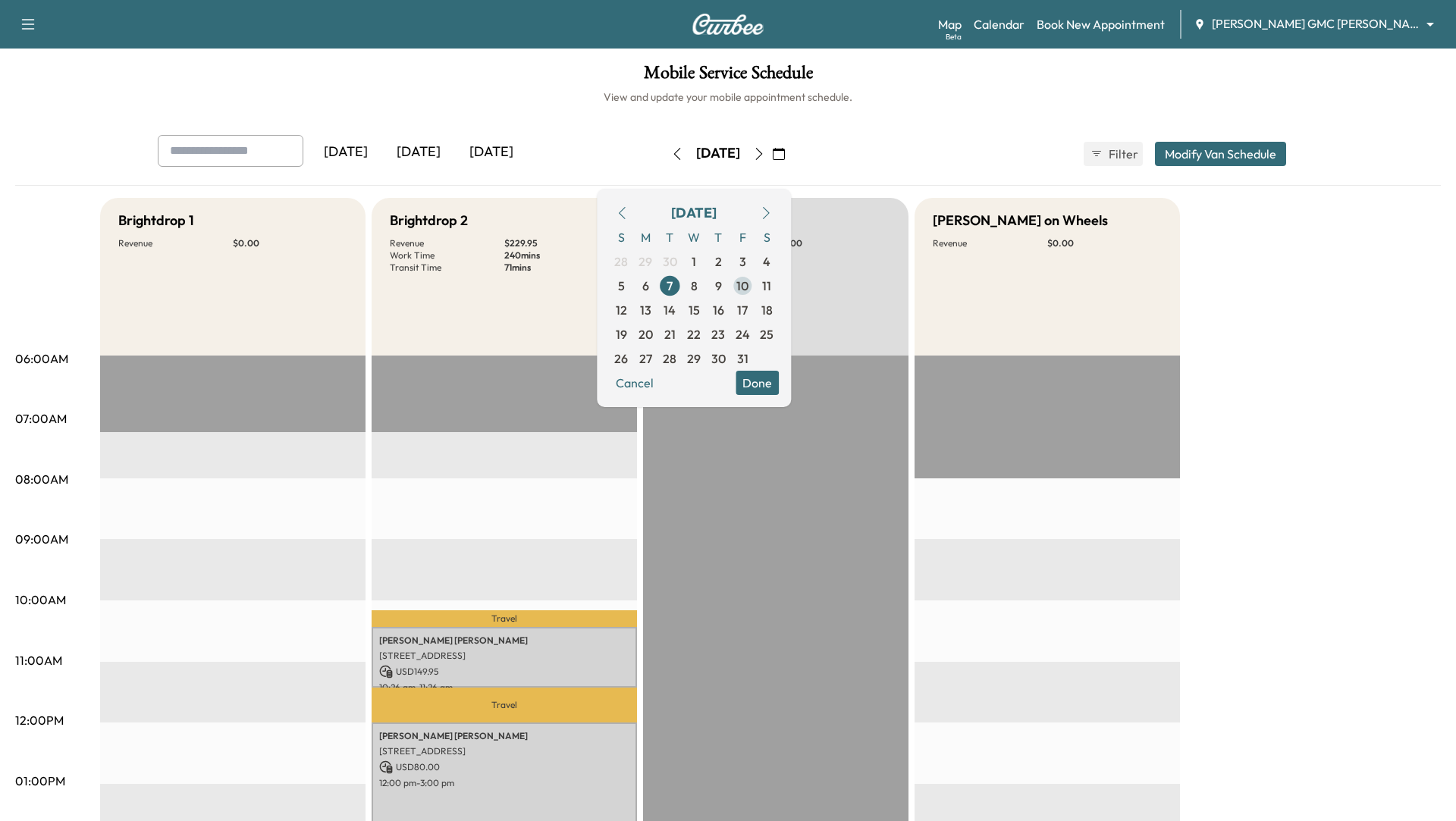
click at [748, 285] on span "10" at bounding box center [742, 285] width 12 height 18
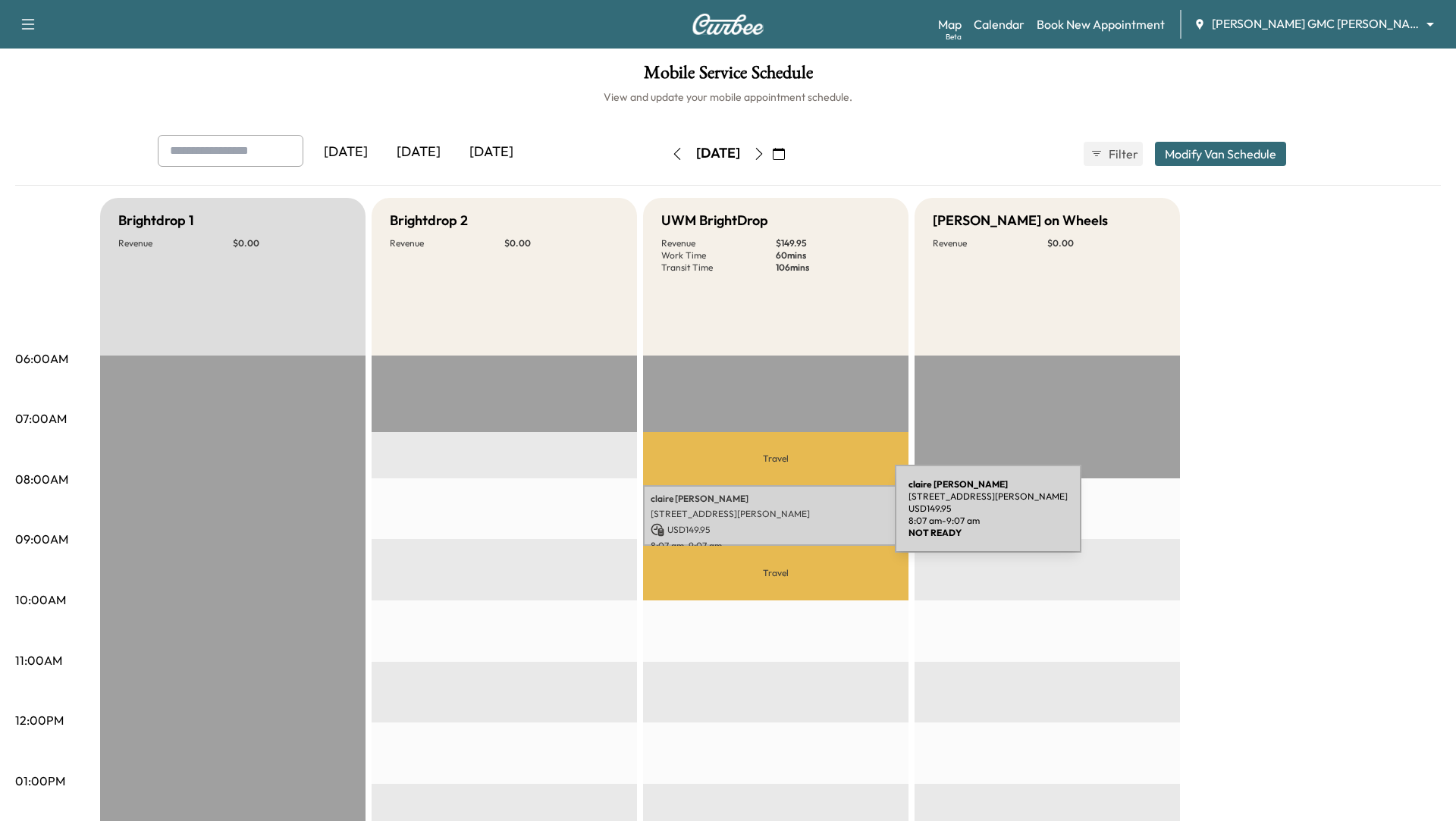
click at [781, 518] on p "585 S Blvd E, Pontiac, MI 48341, USA" at bounding box center [775, 513] width 250 height 12
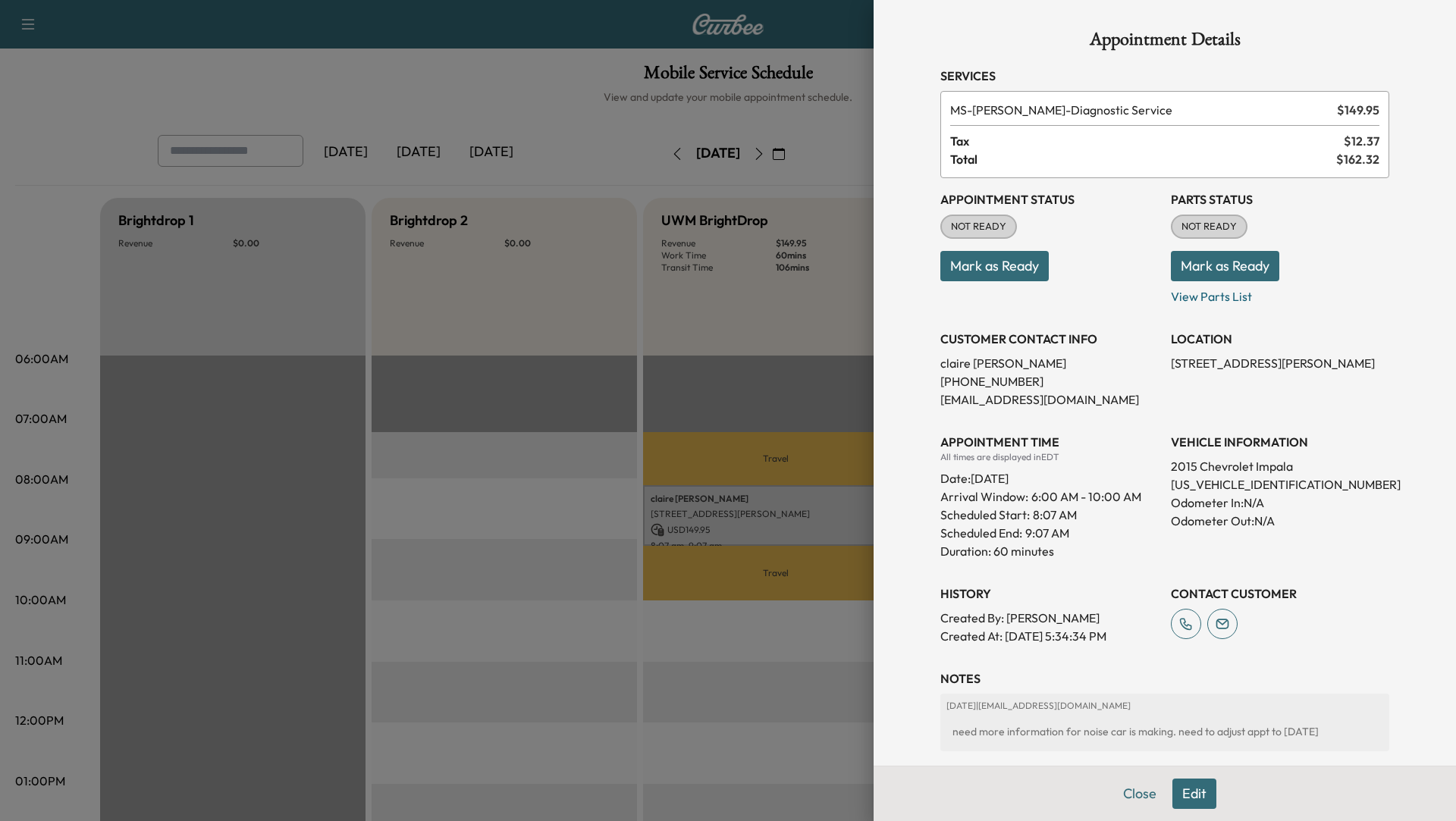
click at [1187, 802] on button "Edit" at bounding box center [1194, 794] width 44 height 31
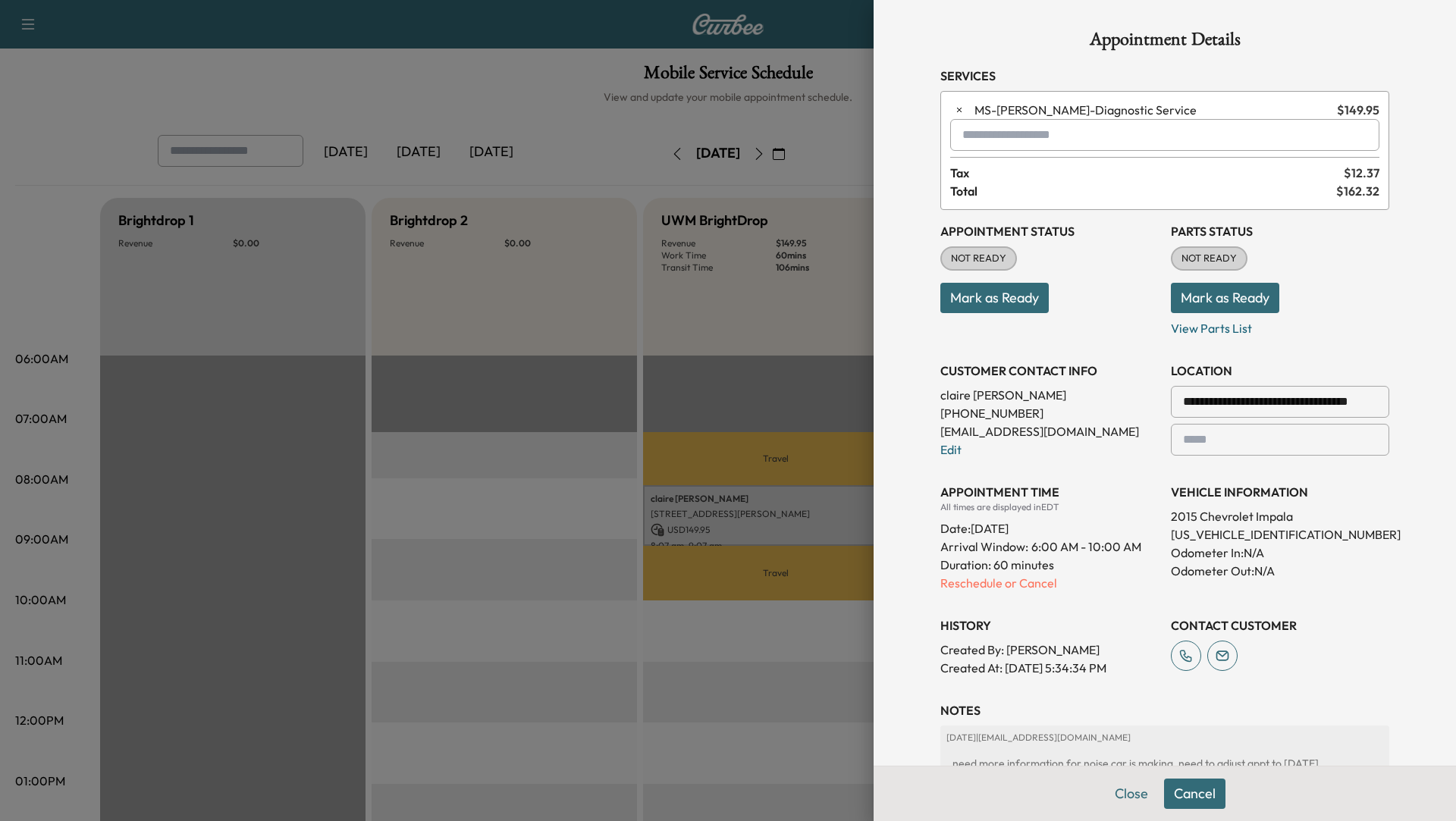
click at [1242, 300] on button "Mark as Ready" at bounding box center [1224, 298] width 108 height 31
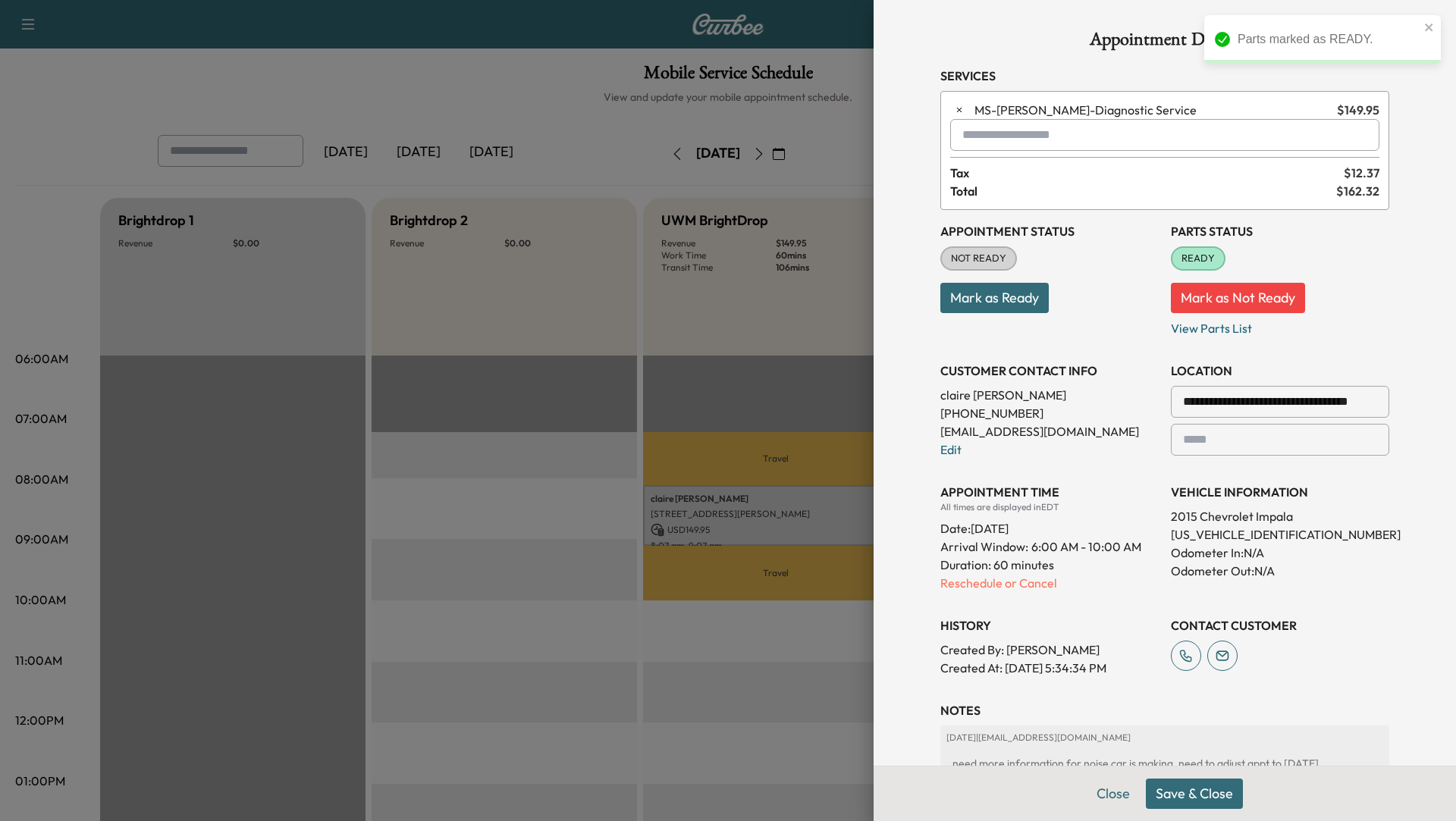
click at [1242, 300] on button "Mark as Not Ready" at bounding box center [1238, 298] width 134 height 31
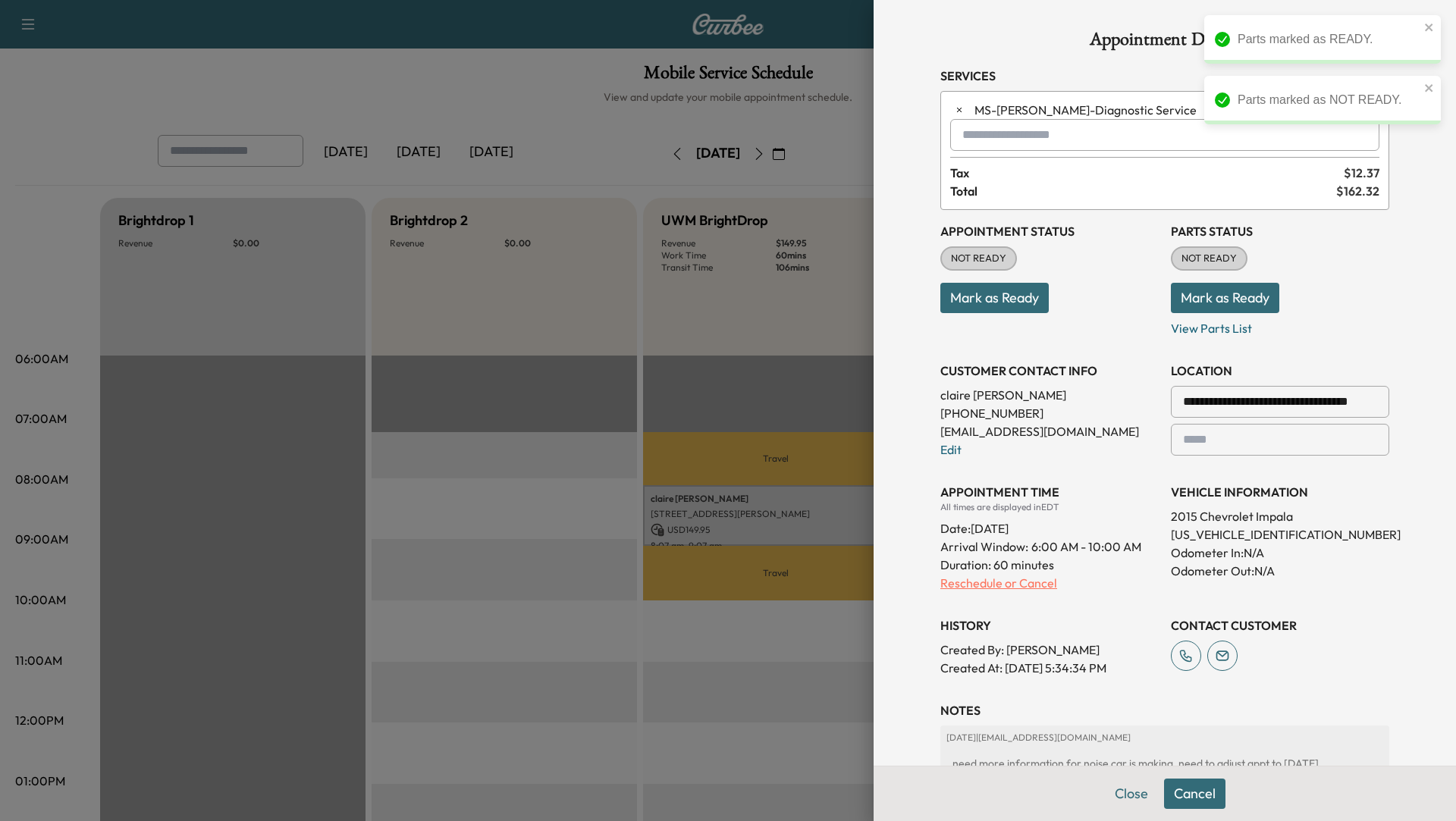
click at [1025, 578] on p "Reschedule or Cancel" at bounding box center [1049, 582] width 218 height 18
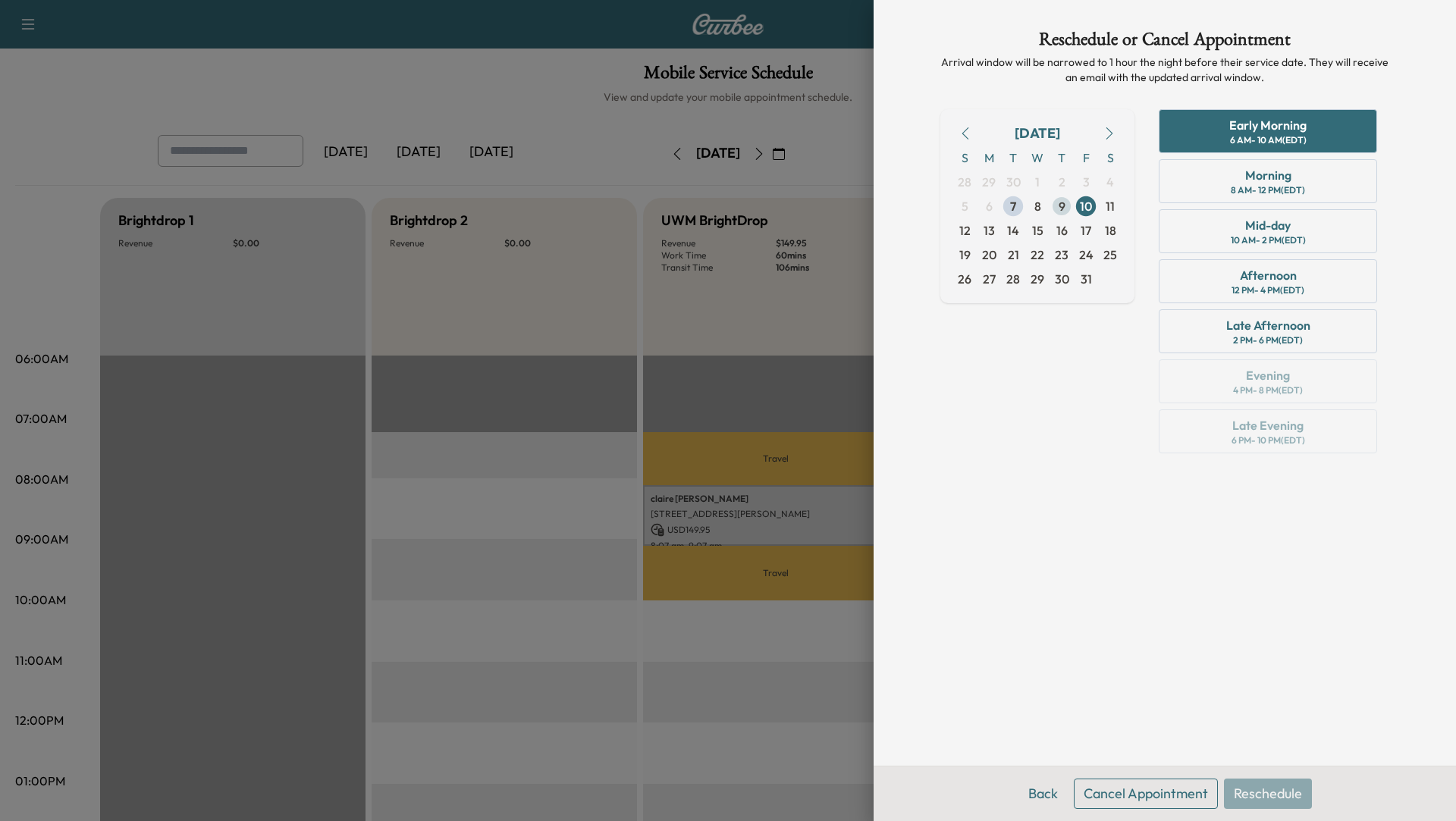
click at [1059, 208] on span "9" at bounding box center [1061, 206] width 7 height 18
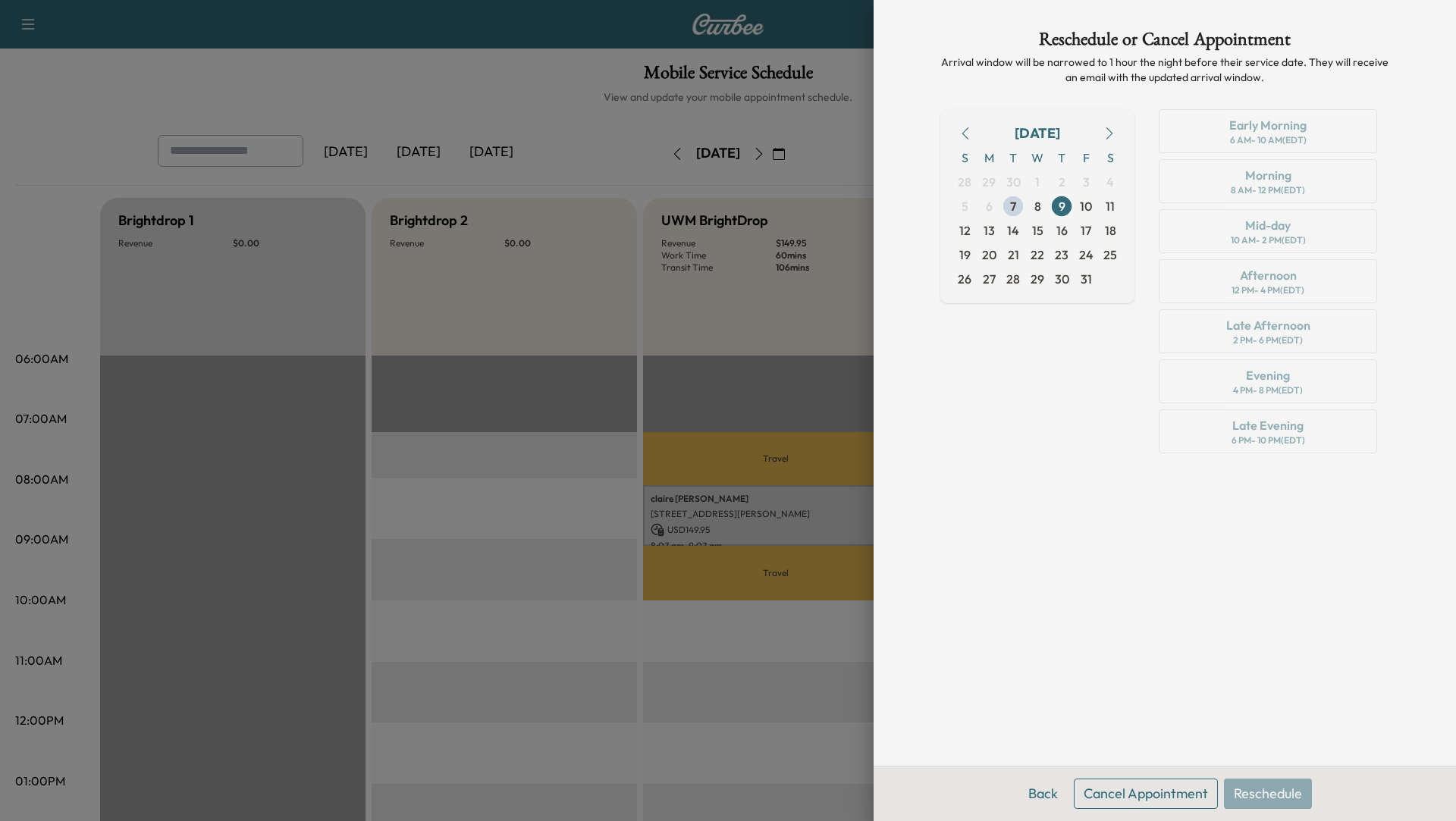
click at [409, 563] on div at bounding box center [728, 410] width 1456 height 821
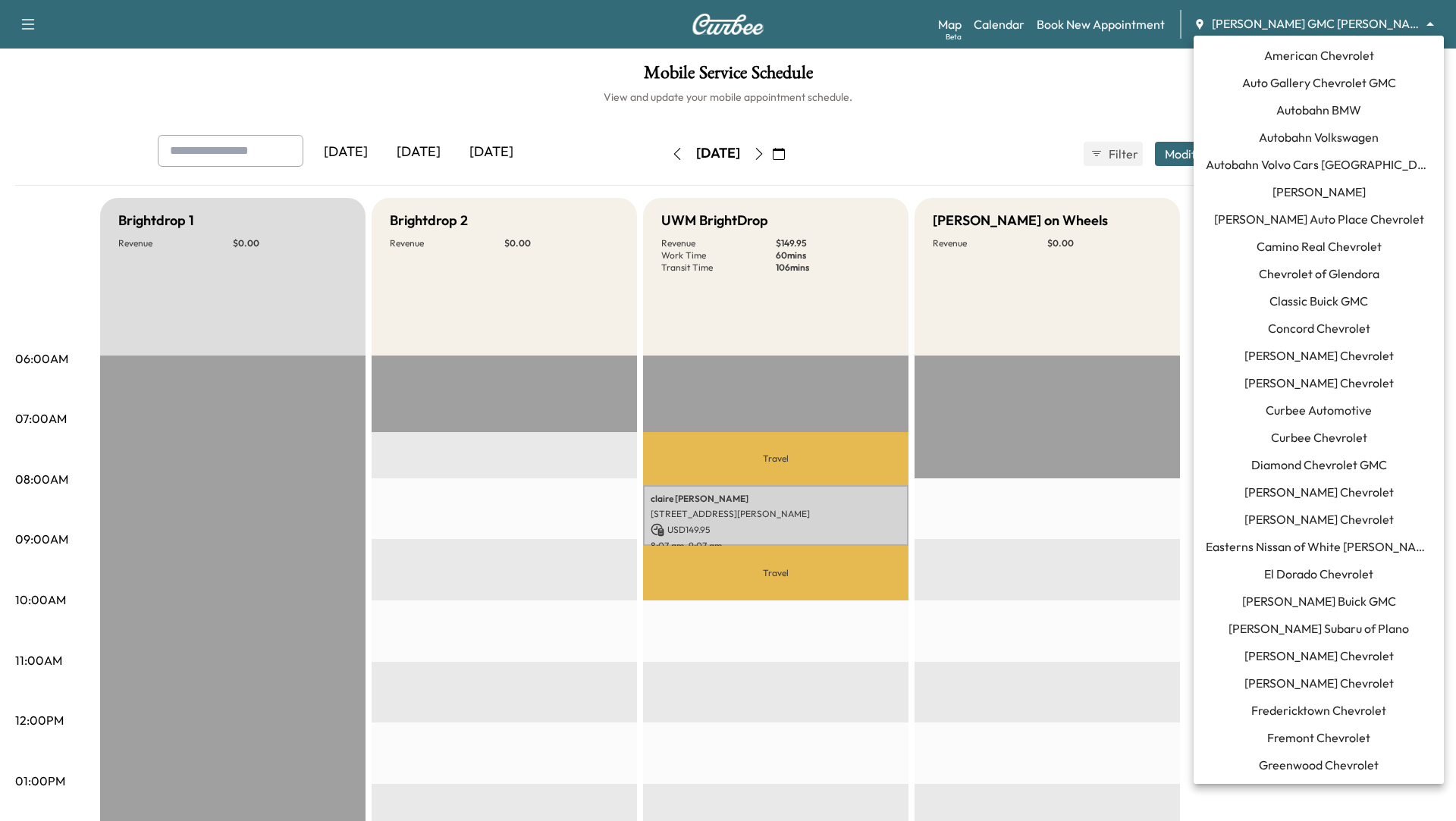
click at [1425, 21] on body "Support Log Out Map Beta Calendar Book New Appointment Todd Wenzel Buick GMC Da…" at bounding box center [728, 410] width 1456 height 821
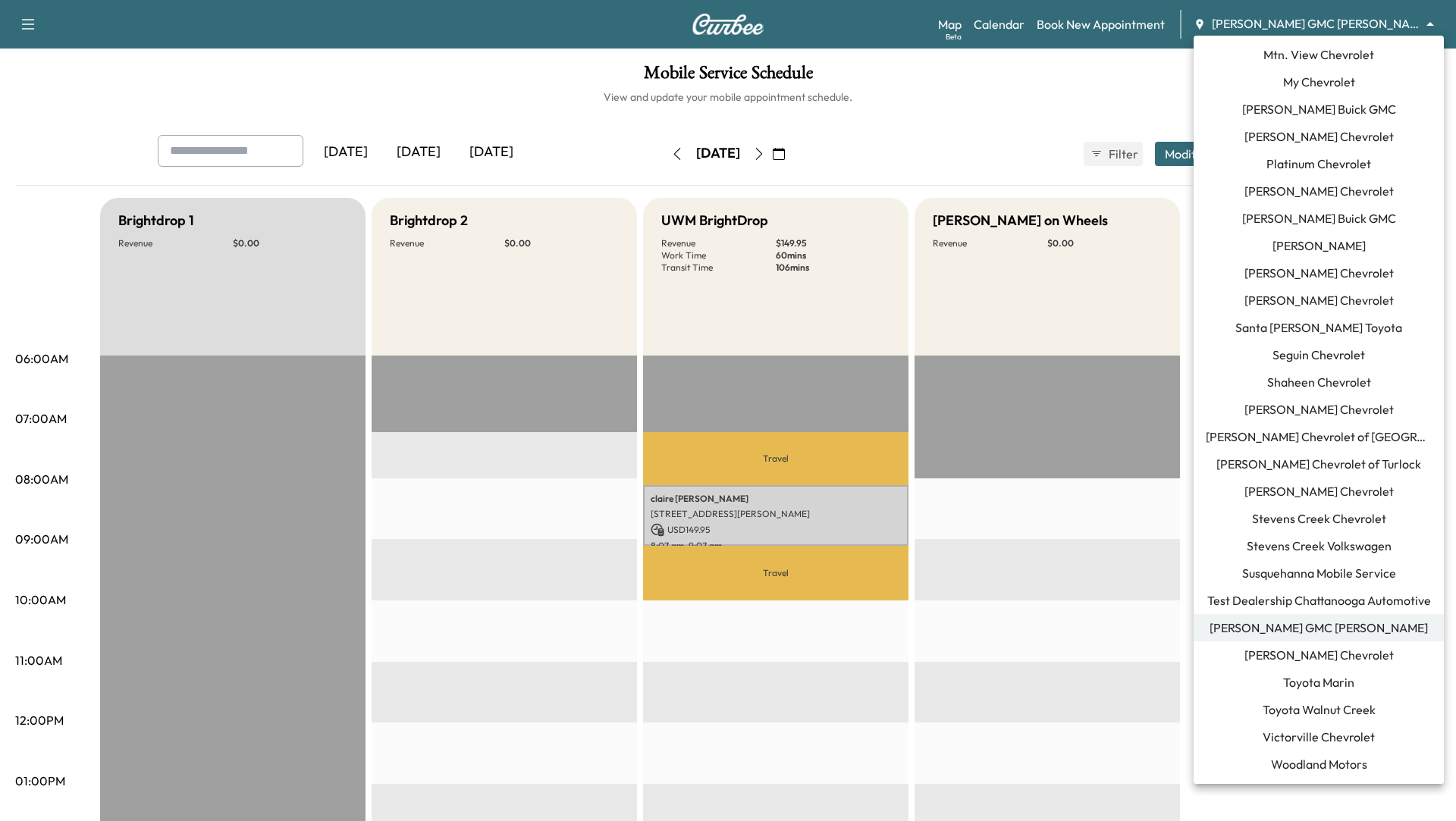
click at [1332, 547] on span "Stevens Creek Volkswagen" at bounding box center [1318, 545] width 145 height 18
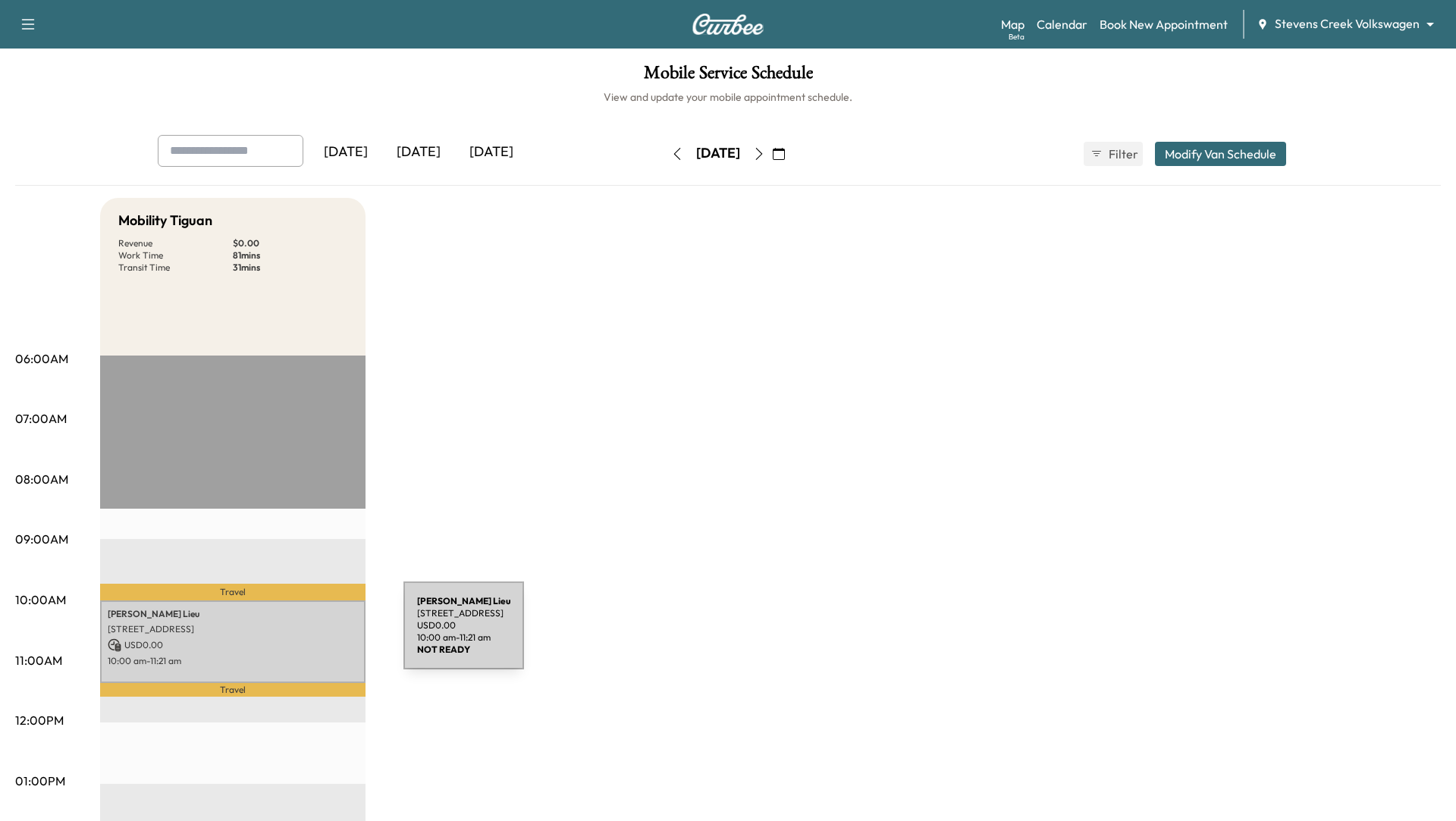
click at [285, 628] on p "1206 Steinway Avenue, Campbell, CA 95008, United States of America" at bounding box center [232, 629] width 250 height 12
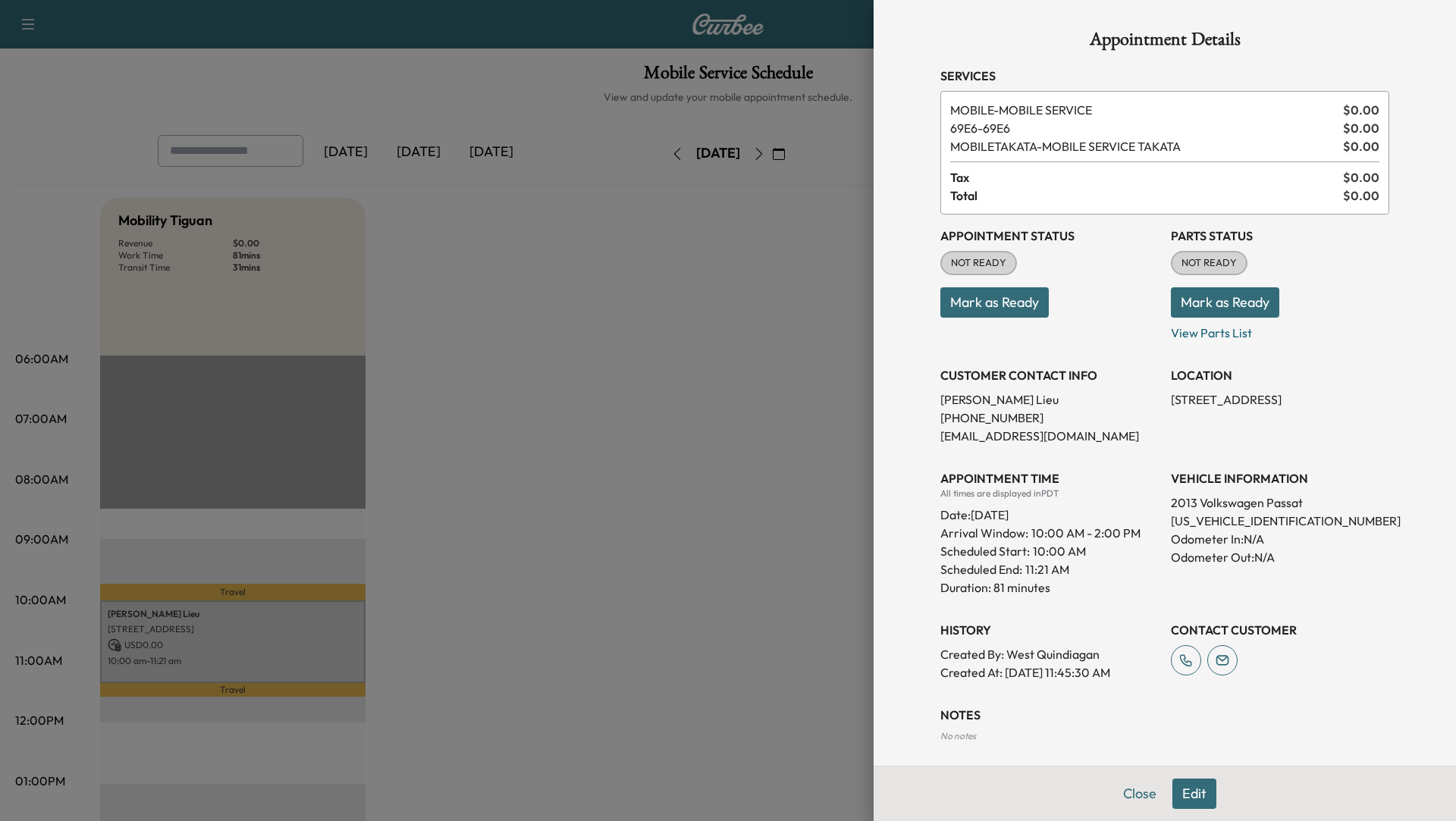
click at [639, 424] on div at bounding box center [728, 410] width 1456 height 821
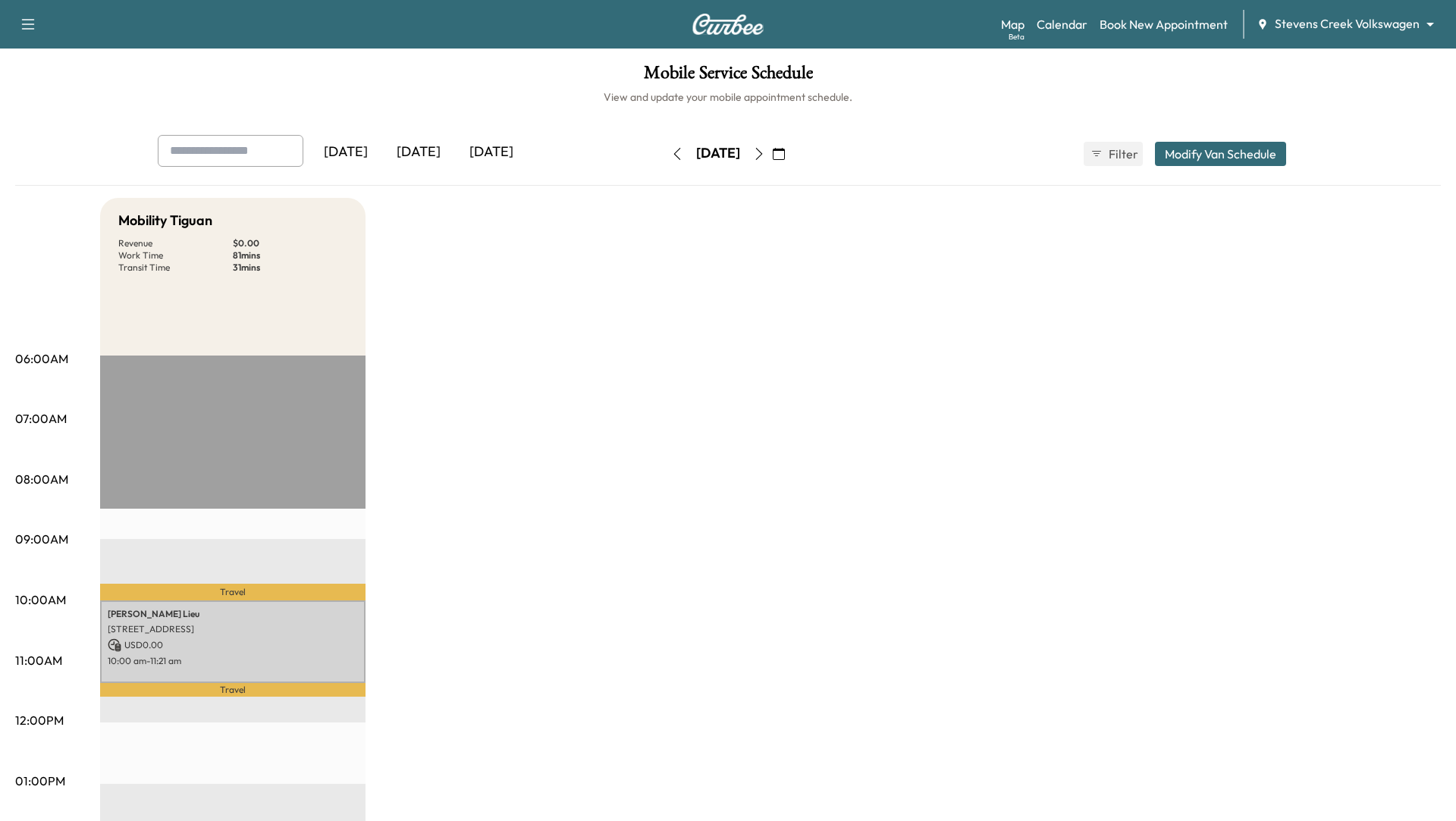
click at [415, 150] on div "Today" at bounding box center [419, 152] width 73 height 34
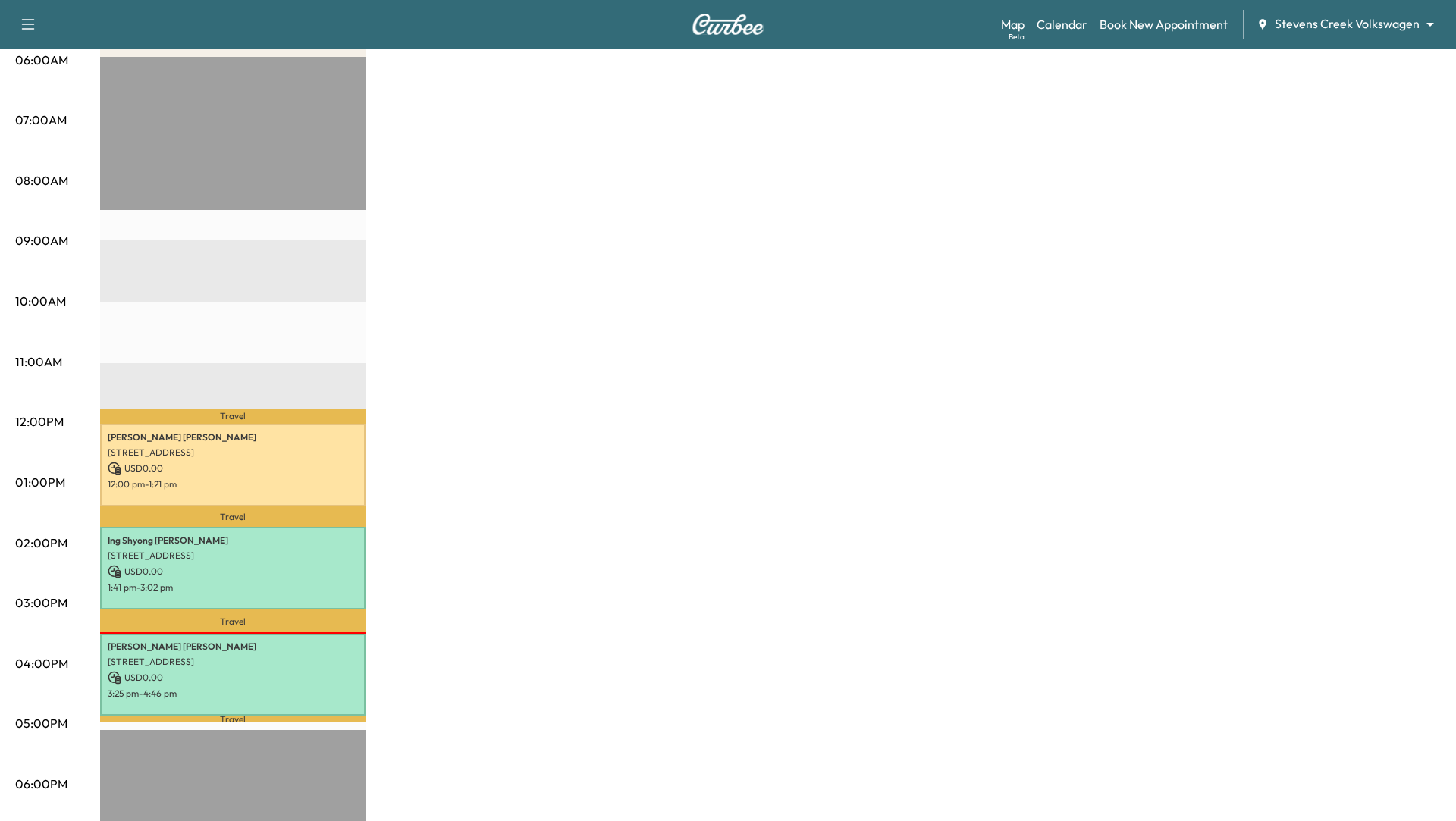
scroll to position [300, 0]
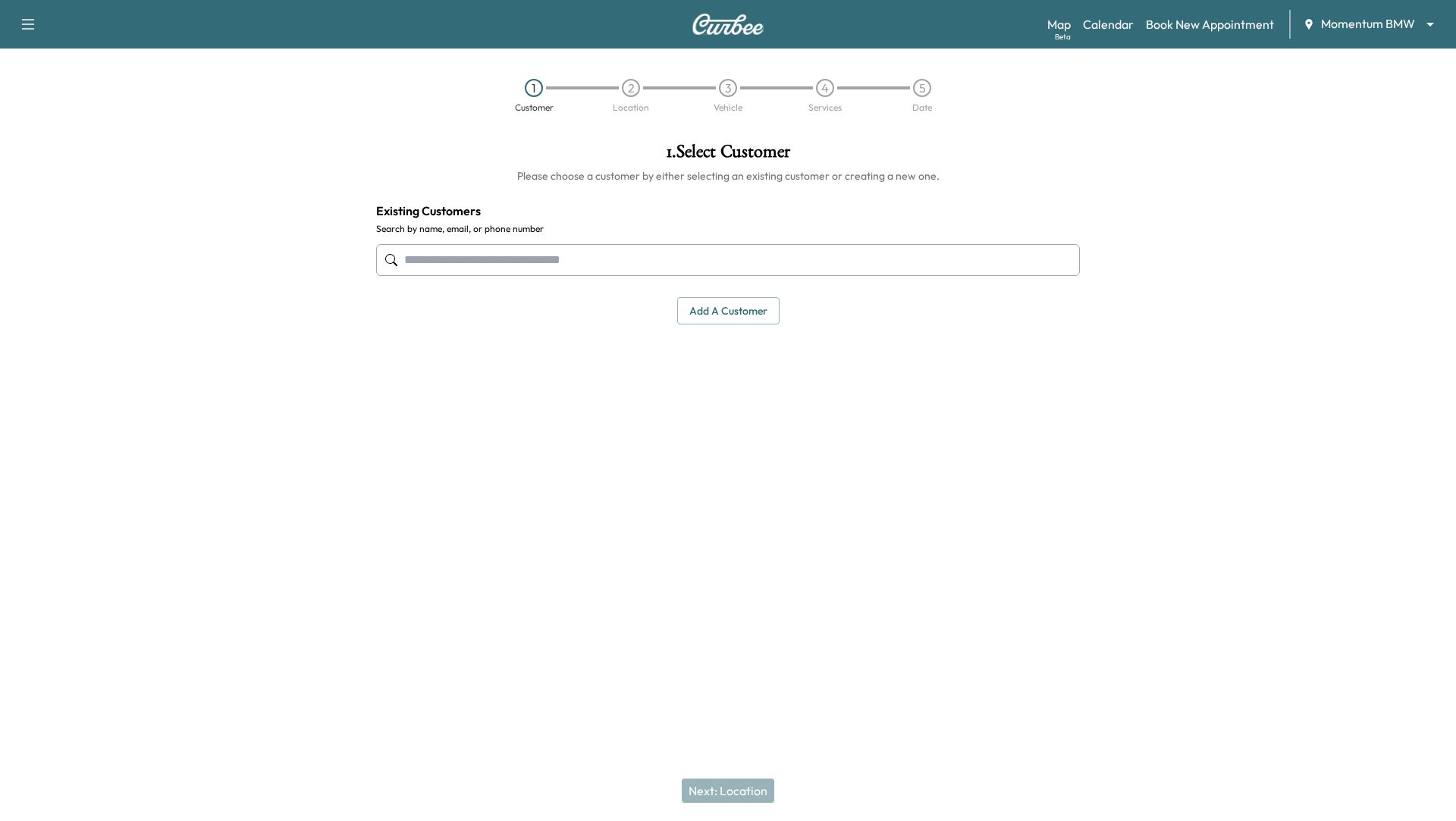
click at [794, 463] on div "1 . Select Customer Please choose a customer by either selecting an existing cu…" at bounding box center [728, 335] width 728 height 411
click at [1416, 16] on body "Support Log Out Map Beta Calendar Book New Appointment Momentum BMW ******** ​ …" at bounding box center [728, 410] width 1456 height 821
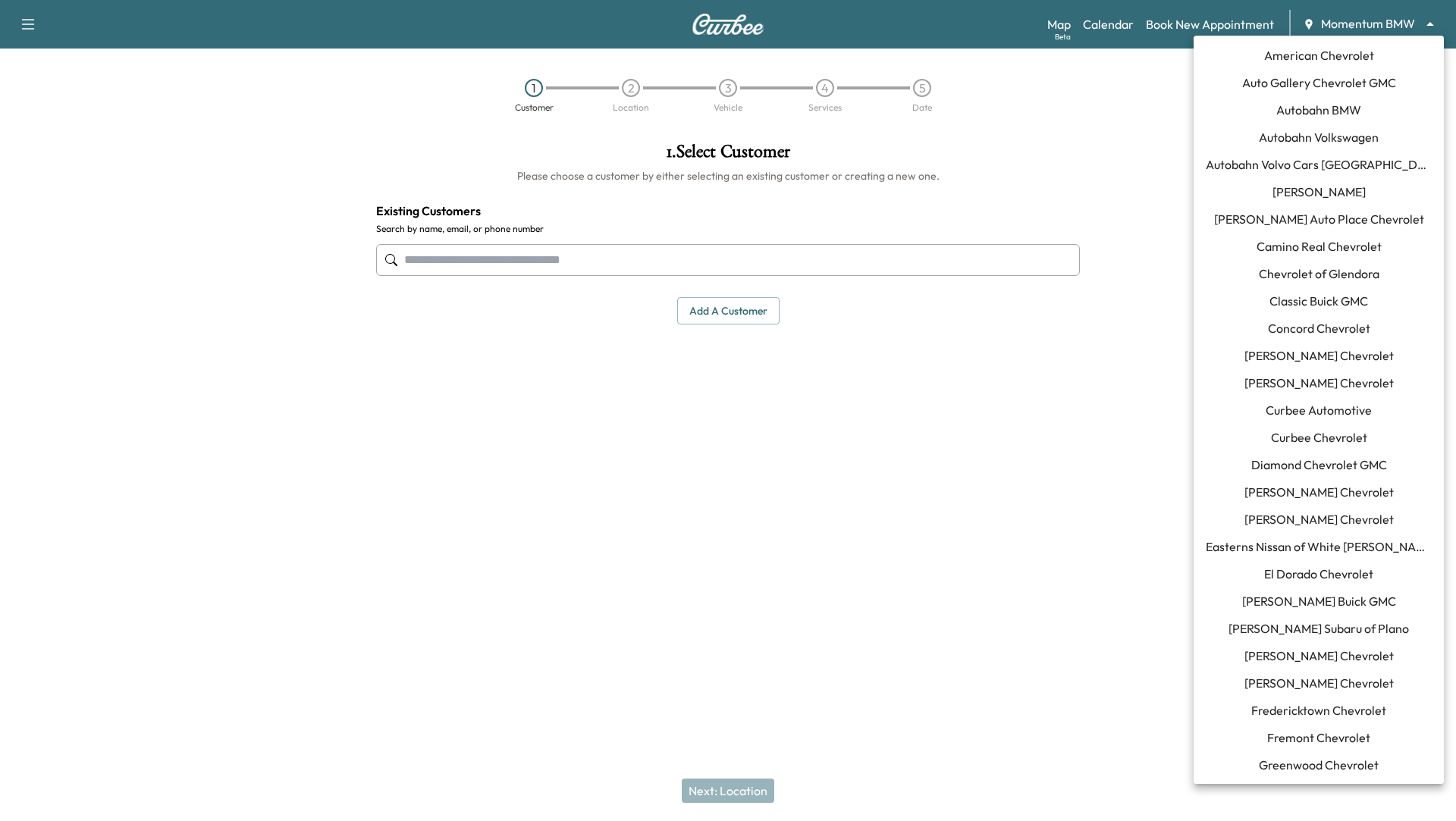
scroll to position [874, 0]
